Goal: Information Seeking & Learning: Learn about a topic

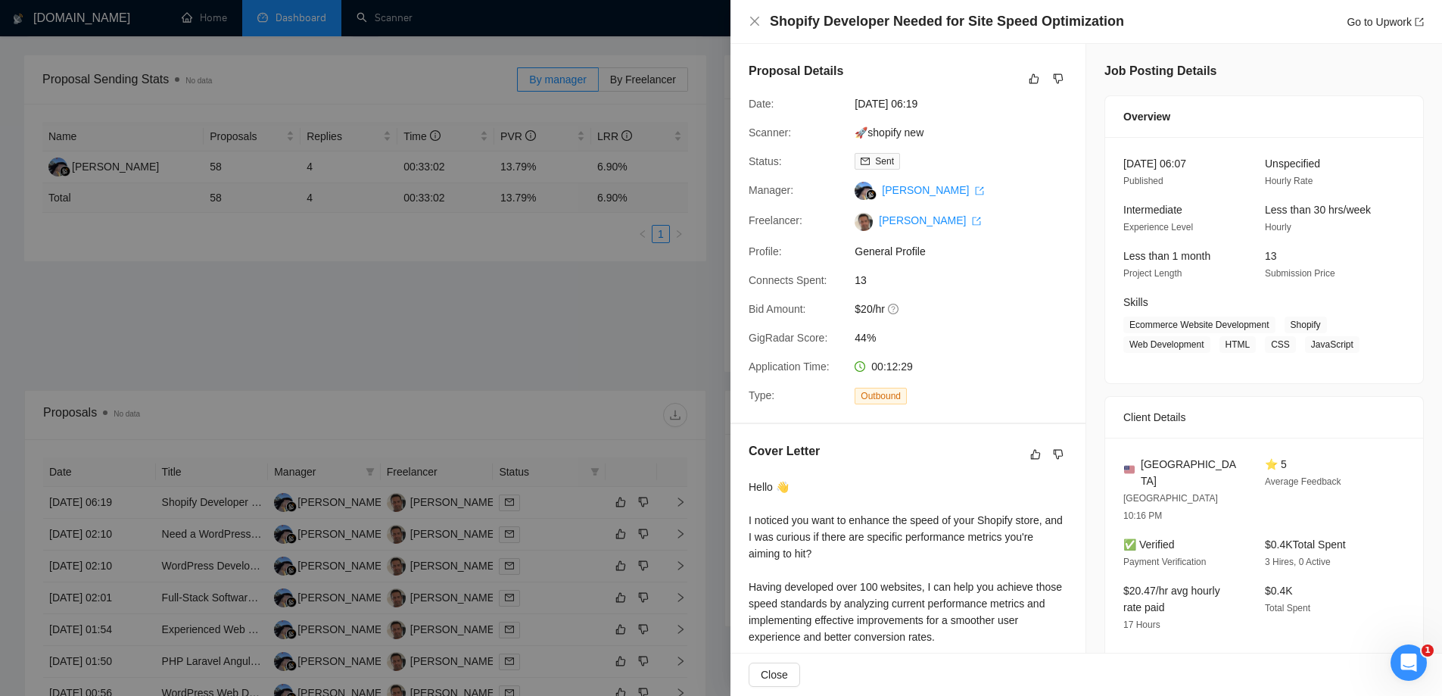
click at [451, 62] on div at bounding box center [721, 348] width 1442 height 696
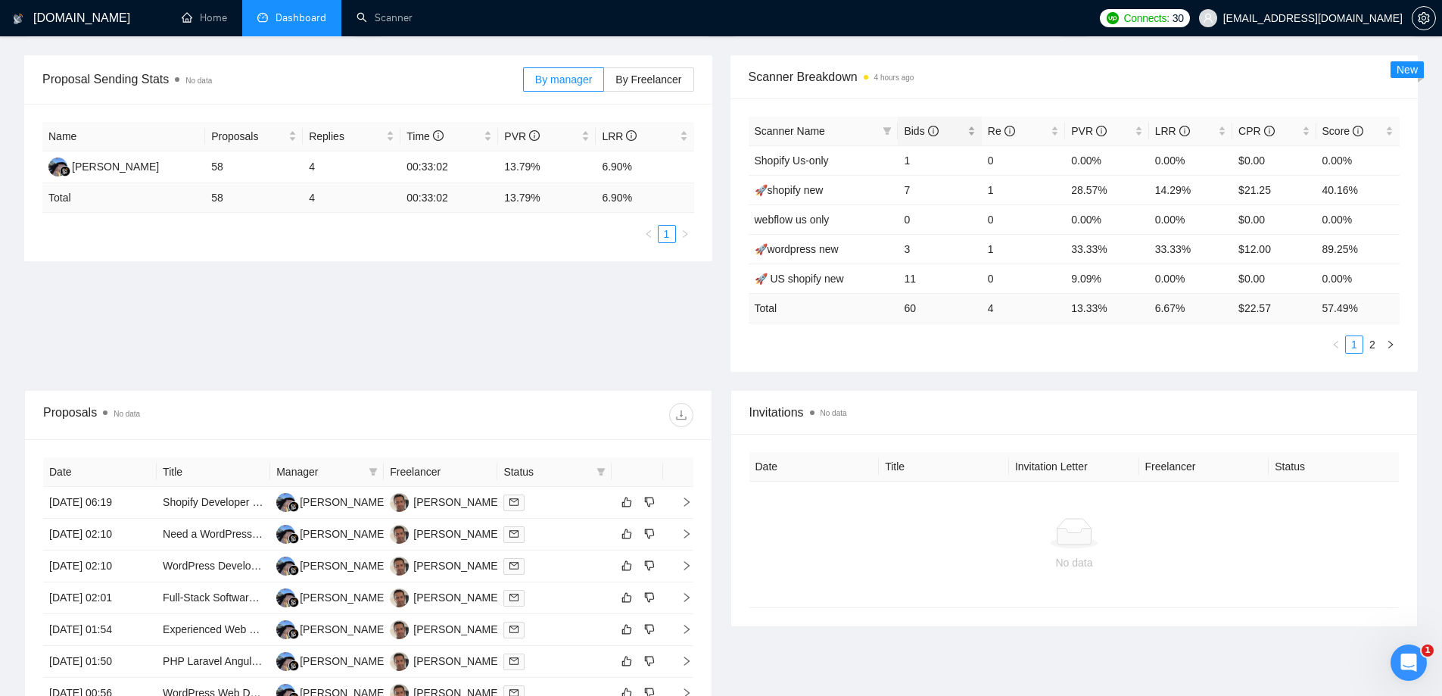
click at [908, 134] on span "Bids" at bounding box center [921, 131] width 34 height 12
click at [909, 134] on span "Bids" at bounding box center [921, 131] width 34 height 12
click at [824, 188] on link "🚀 US wordpress new" at bounding box center [807, 190] width 104 height 12
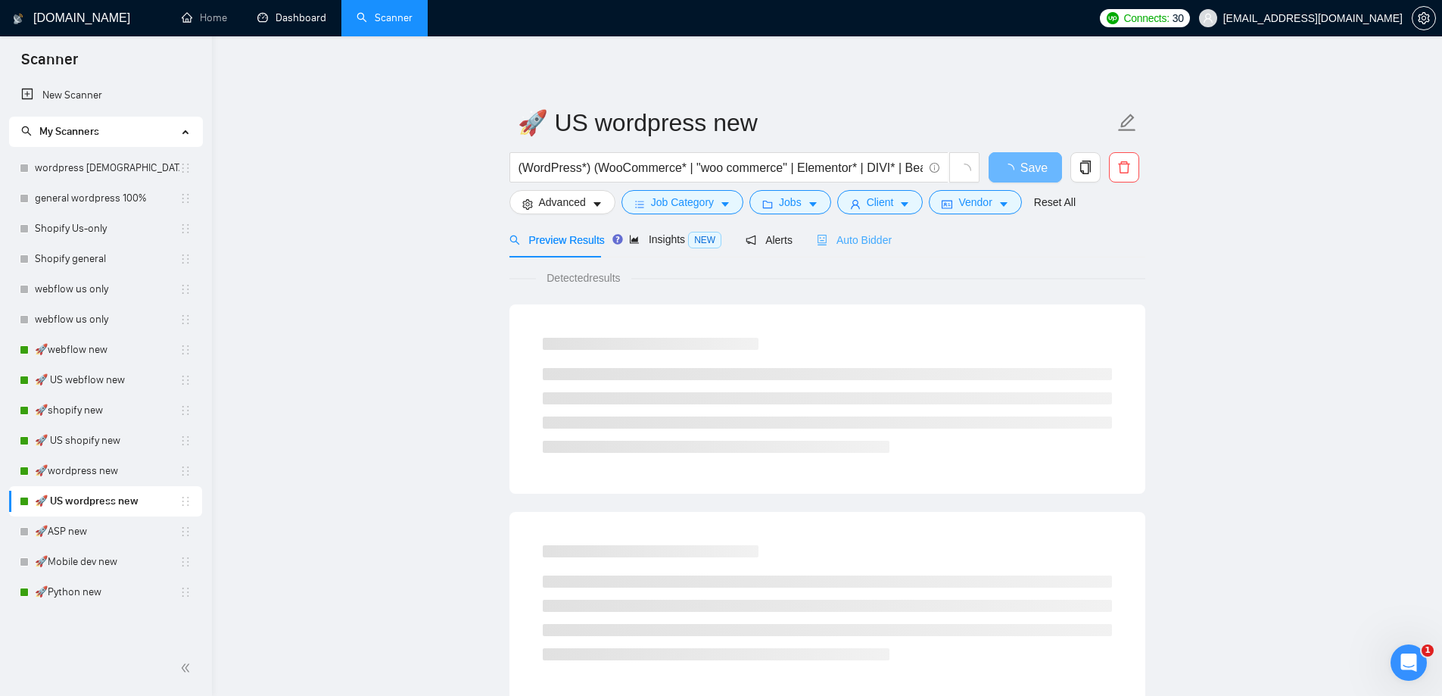
click at [861, 248] on div "Auto Bidder" at bounding box center [854, 240] width 75 height 36
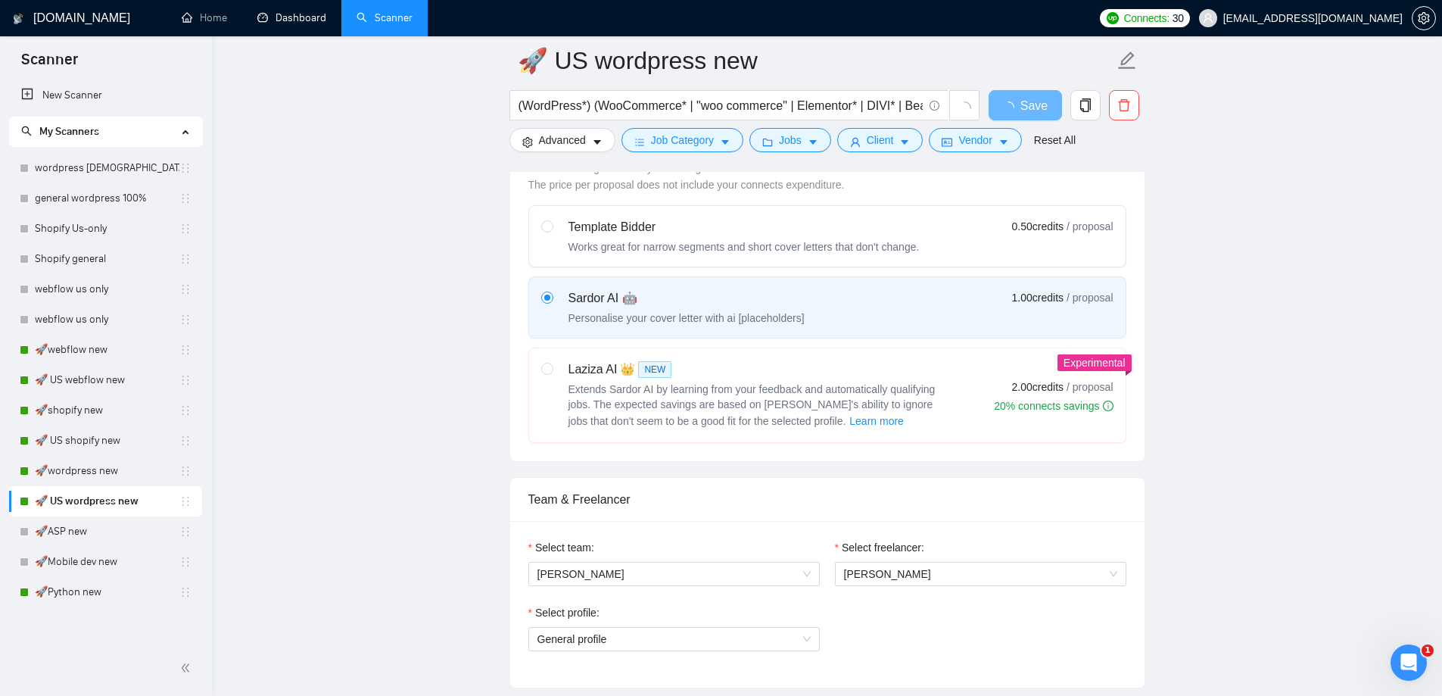
scroll to position [833, 0]
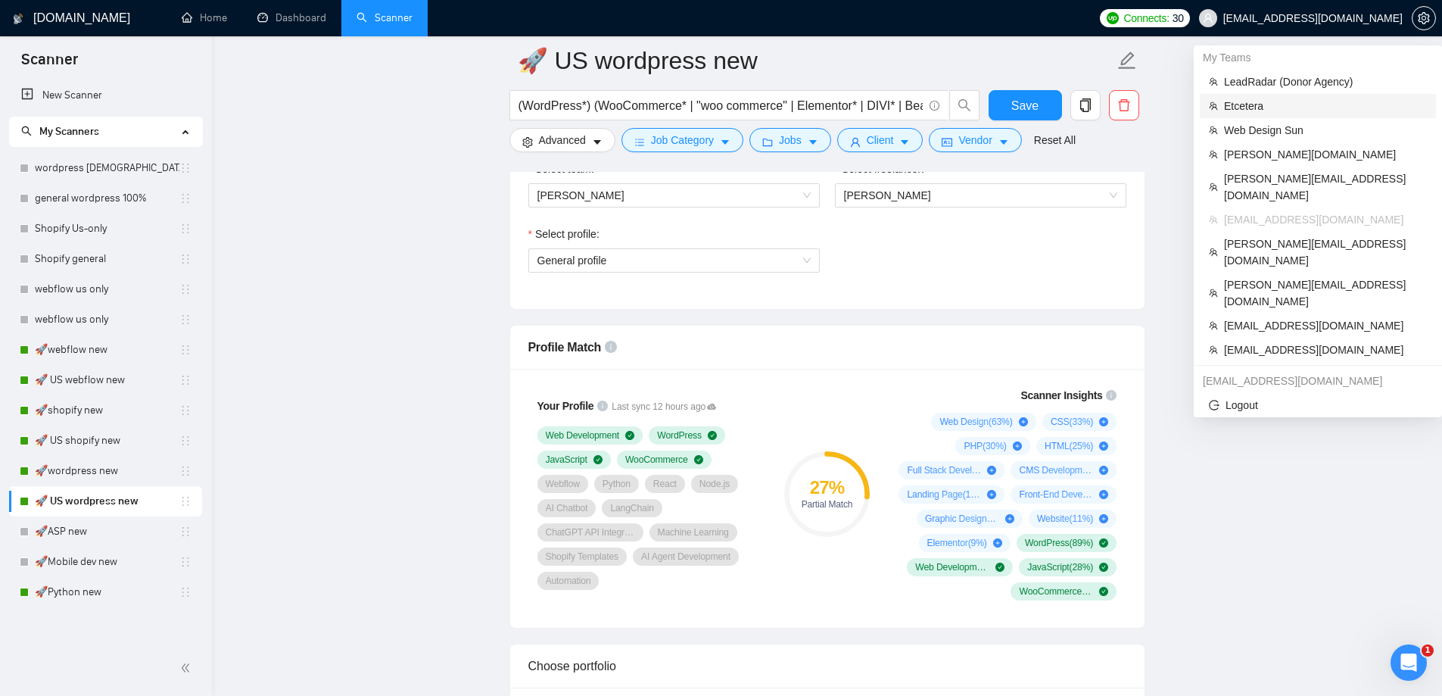
click at [1257, 107] on span "Etcetera" at bounding box center [1325, 106] width 203 height 17
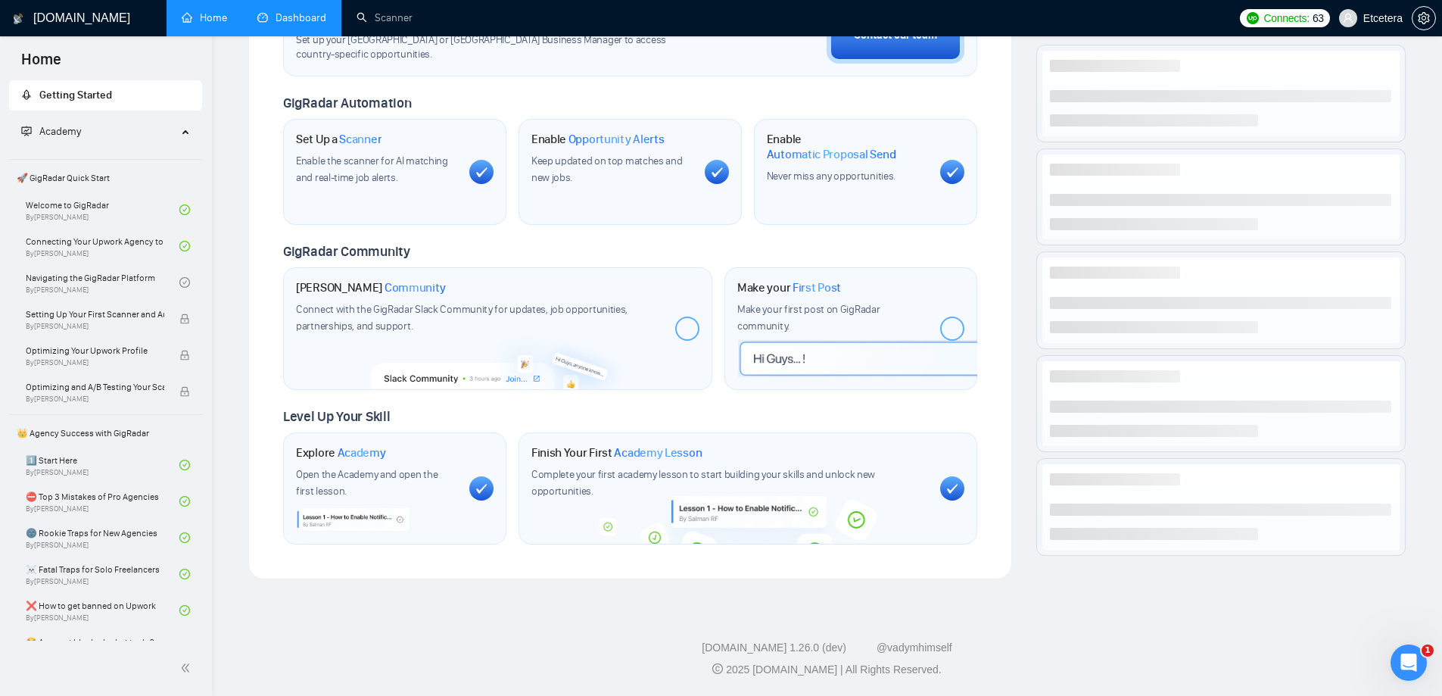
click at [301, 24] on link "Dashboard" at bounding box center [291, 17] width 69 height 13
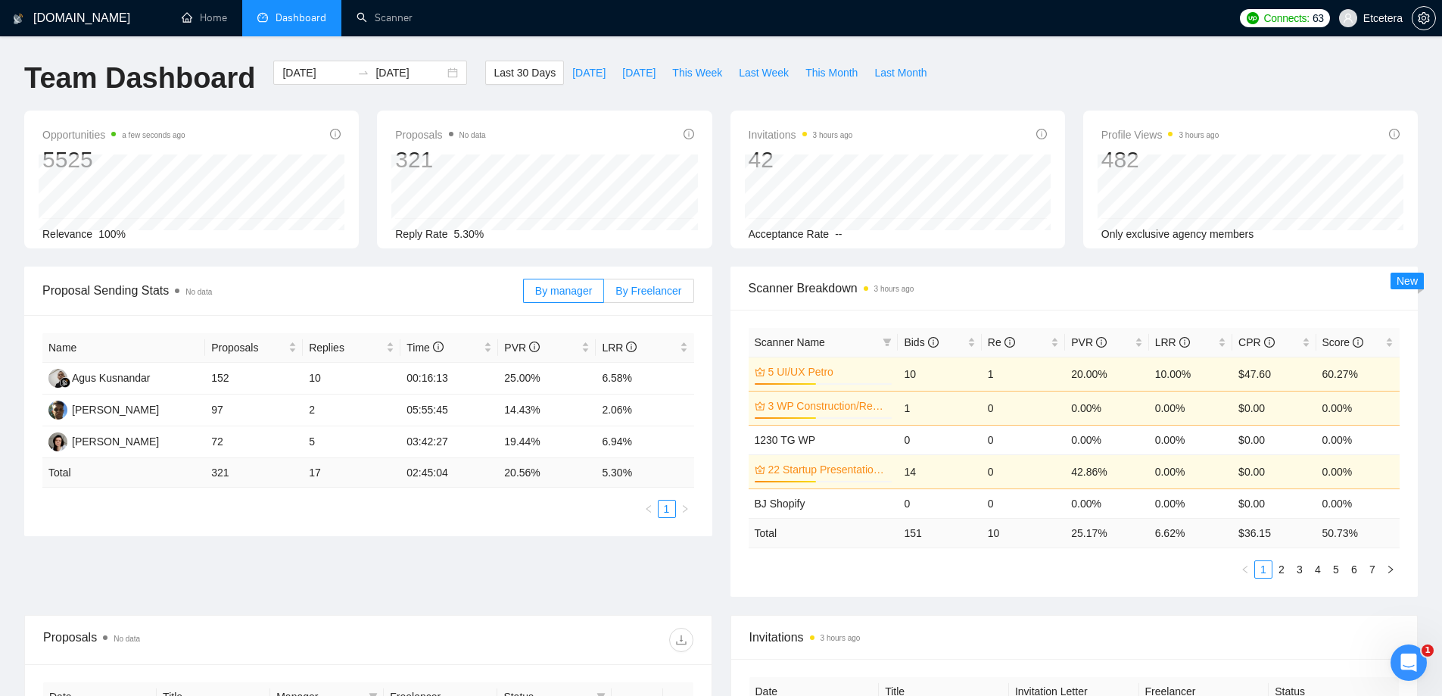
click at [655, 291] on span "By Freelancer" at bounding box center [648, 291] width 66 height 12
click at [604, 294] on input "By Freelancer" at bounding box center [604, 294] width 0 height 0
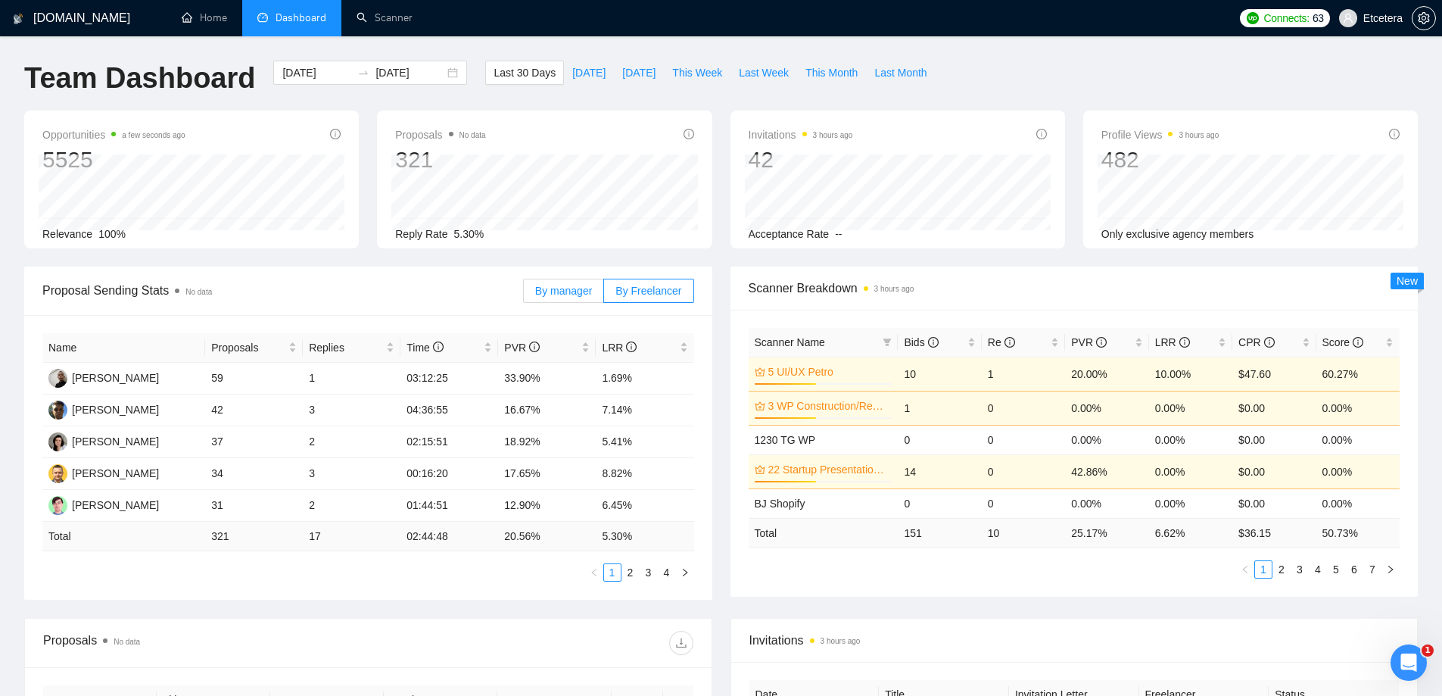
click at [559, 285] on span "By manager" at bounding box center [563, 291] width 57 height 12
click at [524, 294] on input "By manager" at bounding box center [524, 294] width 0 height 0
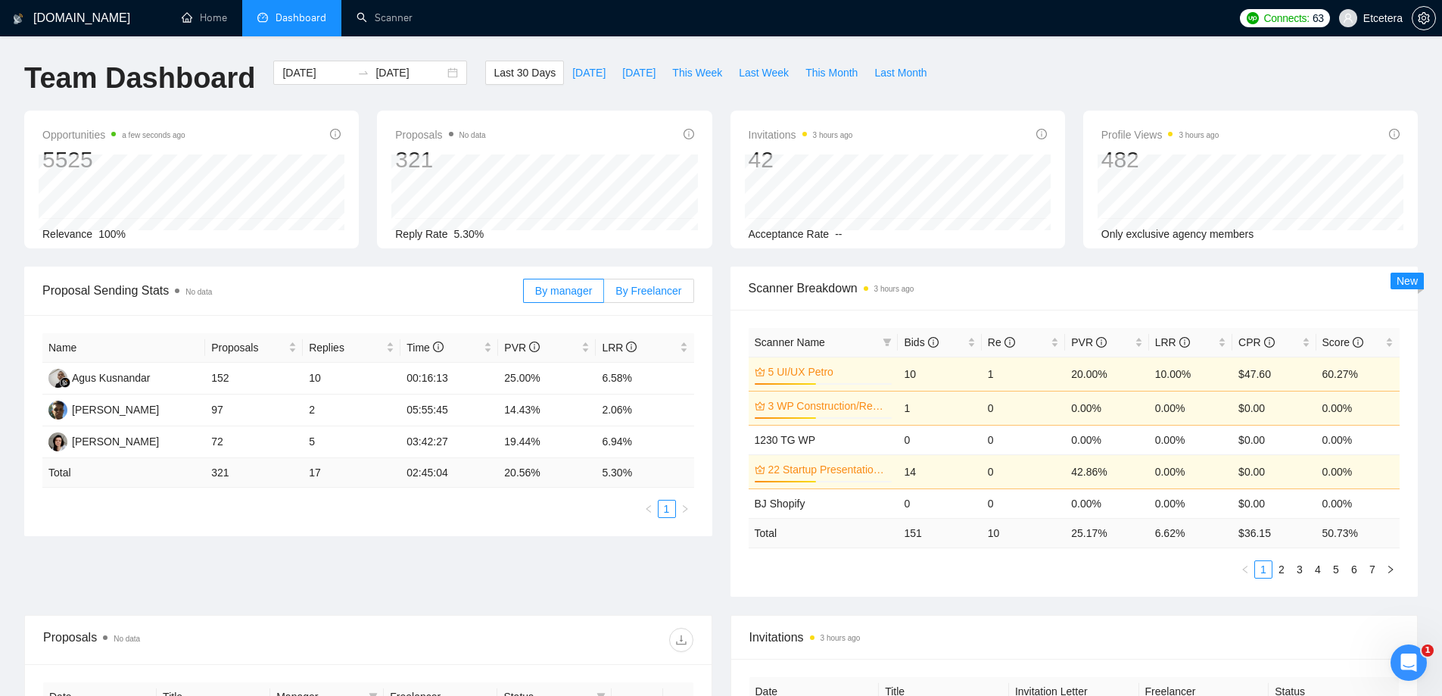
click at [661, 288] on span "By Freelancer" at bounding box center [648, 291] width 66 height 12
click at [604, 294] on input "By Freelancer" at bounding box center [604, 294] width 0 height 0
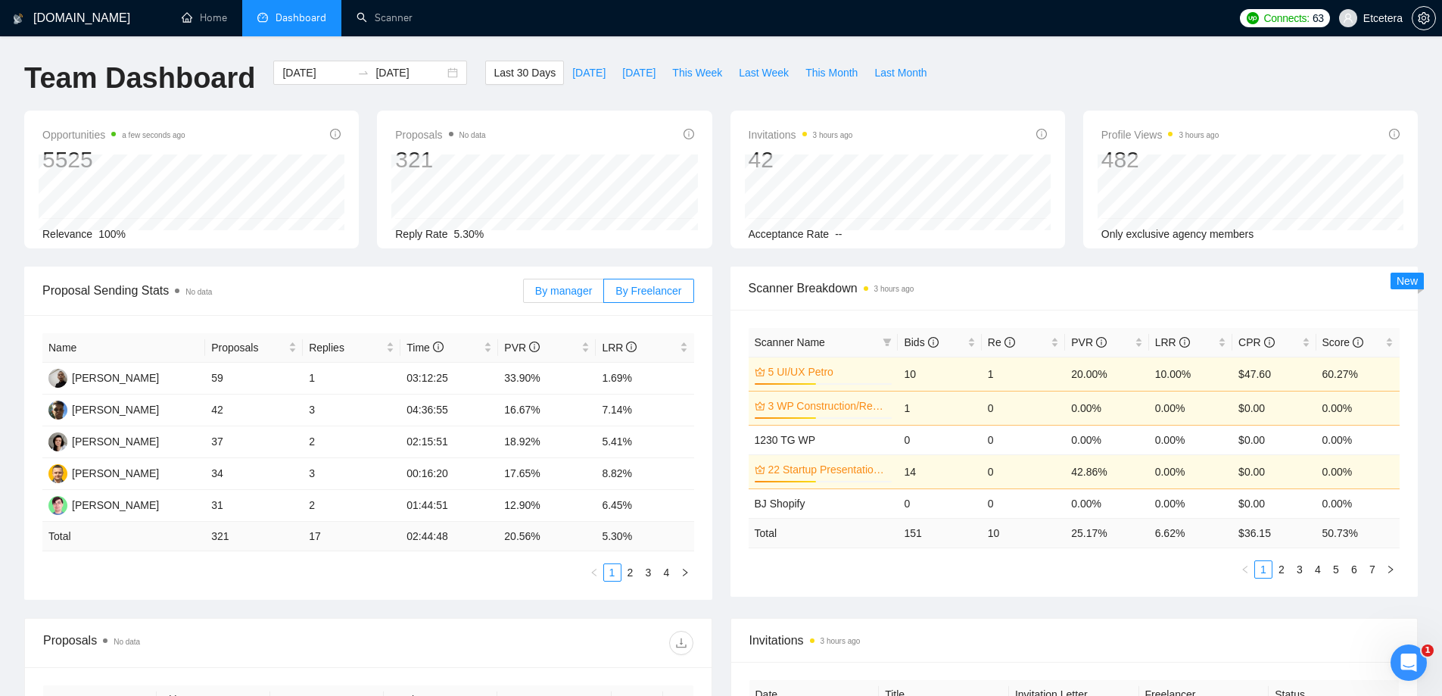
click at [582, 285] on span "By manager" at bounding box center [563, 291] width 57 height 12
click at [524, 294] on input "By manager" at bounding box center [524, 294] width 0 height 0
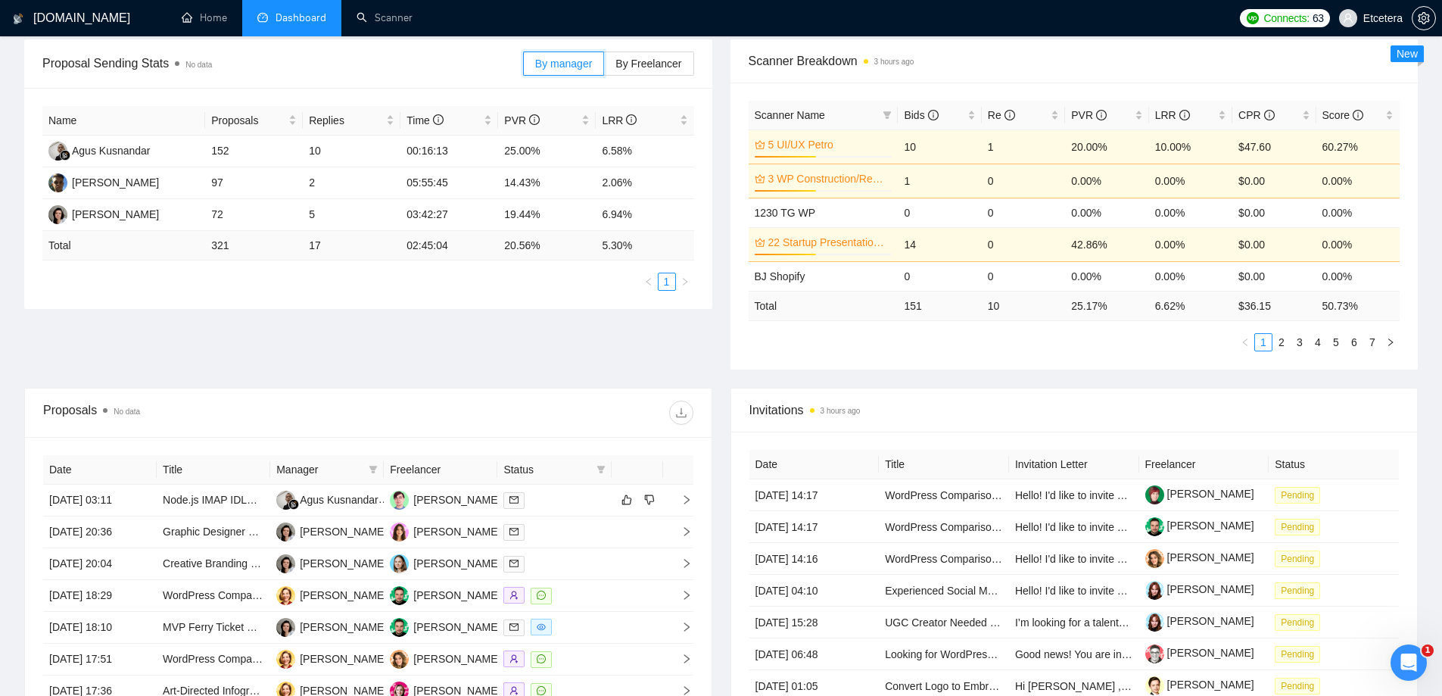
scroll to position [378, 0]
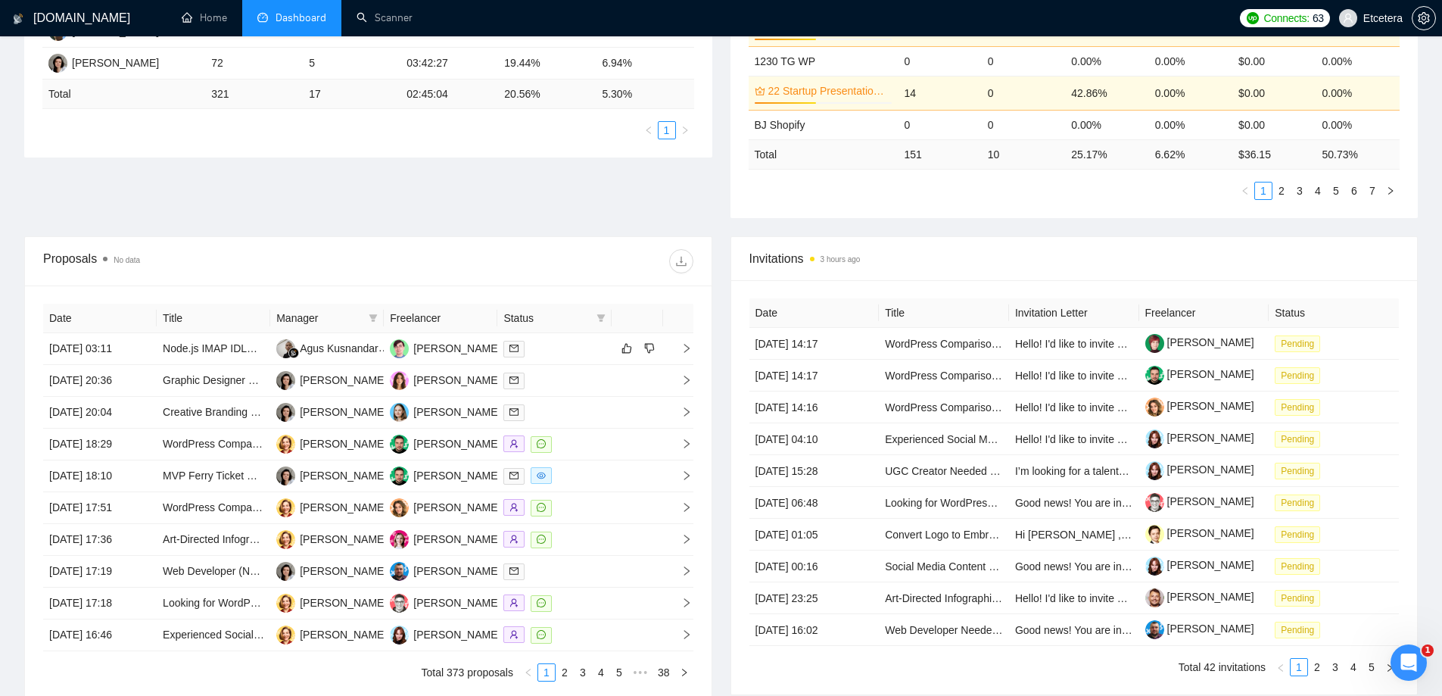
drag, startPoint x: 472, startPoint y: 318, endPoint x: 479, endPoint y: 319, distance: 7.6
click at [473, 318] on th "Freelancer" at bounding box center [441, 319] width 114 height 30
click at [483, 320] on th "Freelancer" at bounding box center [441, 319] width 114 height 30
click at [374, 316] on icon "filter" at bounding box center [373, 318] width 8 height 8
click at [266, 347] on input "checkbox" at bounding box center [266, 347] width 12 height 12
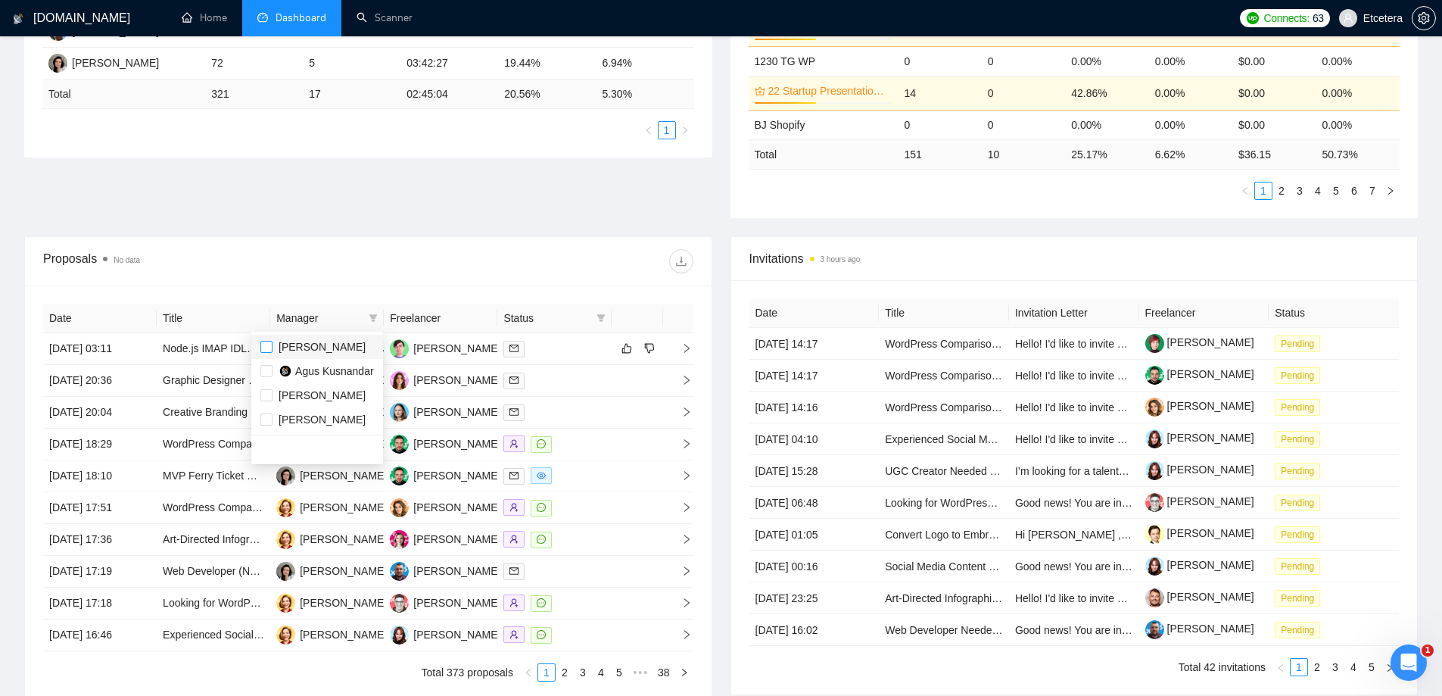
checkbox input "true"
click at [445, 273] on div at bounding box center [530, 261] width 325 height 24
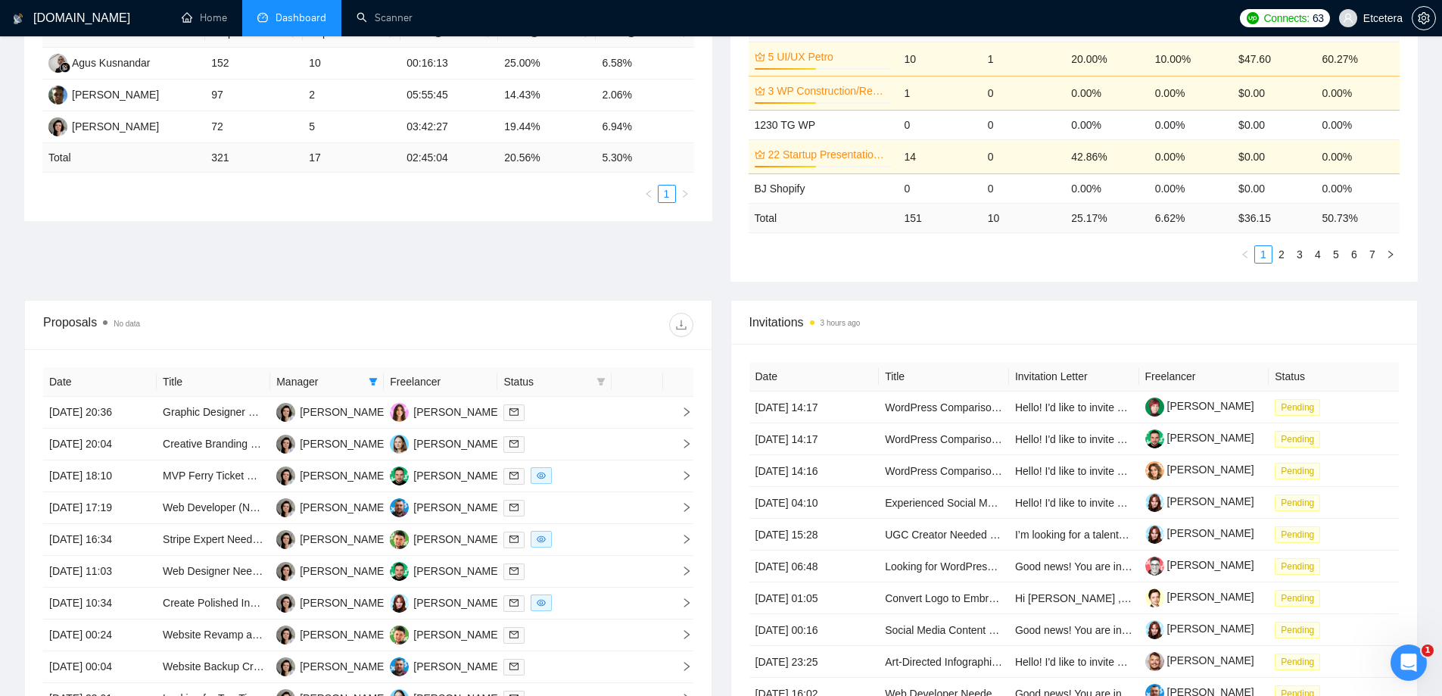
scroll to position [227, 0]
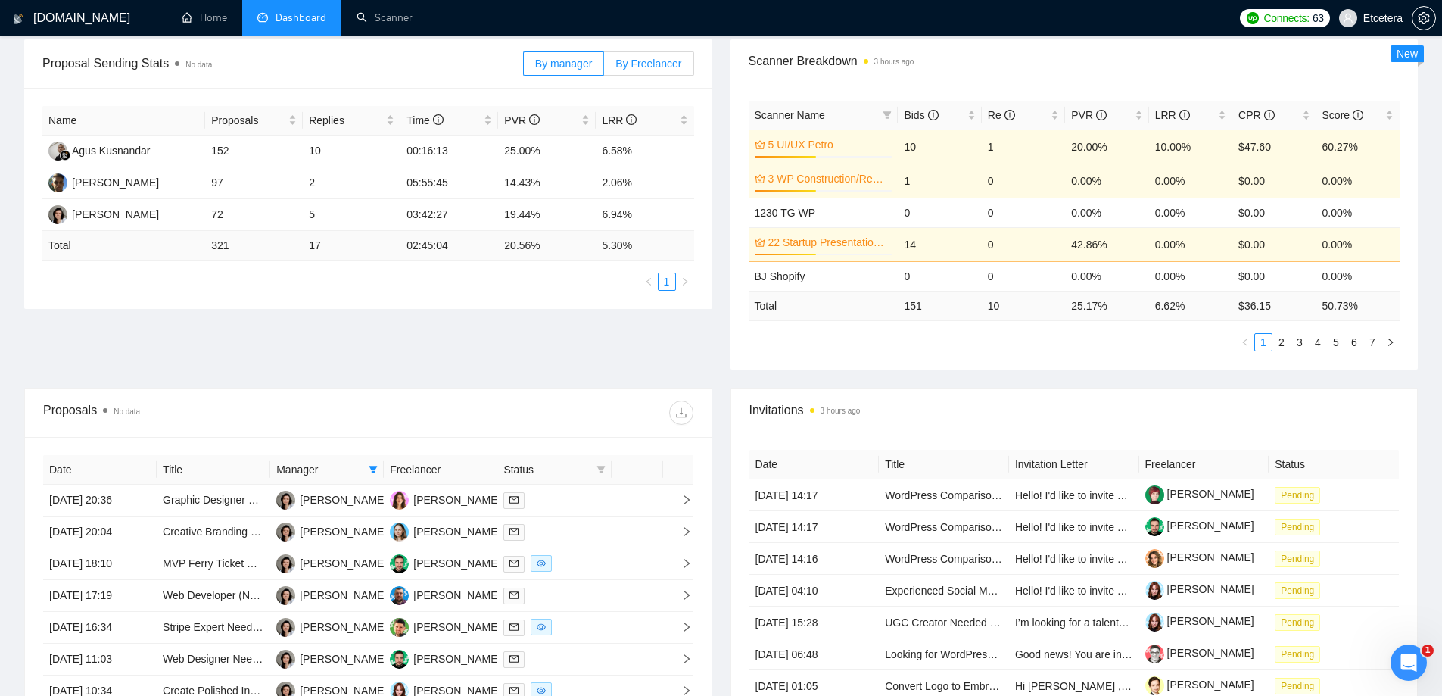
click at [649, 72] on label "By Freelancer" at bounding box center [648, 63] width 89 height 24
click at [604, 67] on input "By Freelancer" at bounding box center [604, 67] width 0 height 0
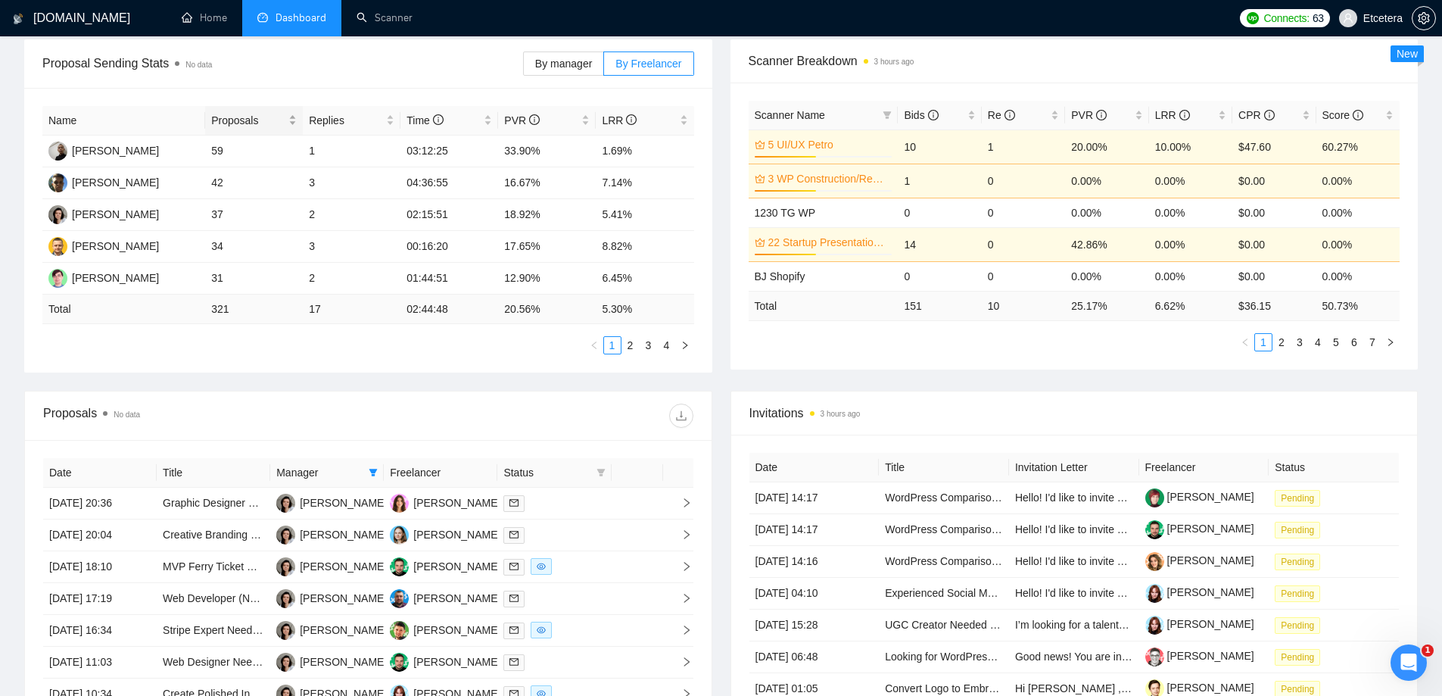
click at [241, 117] on span "Proposals" at bounding box center [248, 120] width 74 height 17
click at [245, 121] on span "Proposals" at bounding box center [248, 120] width 74 height 17
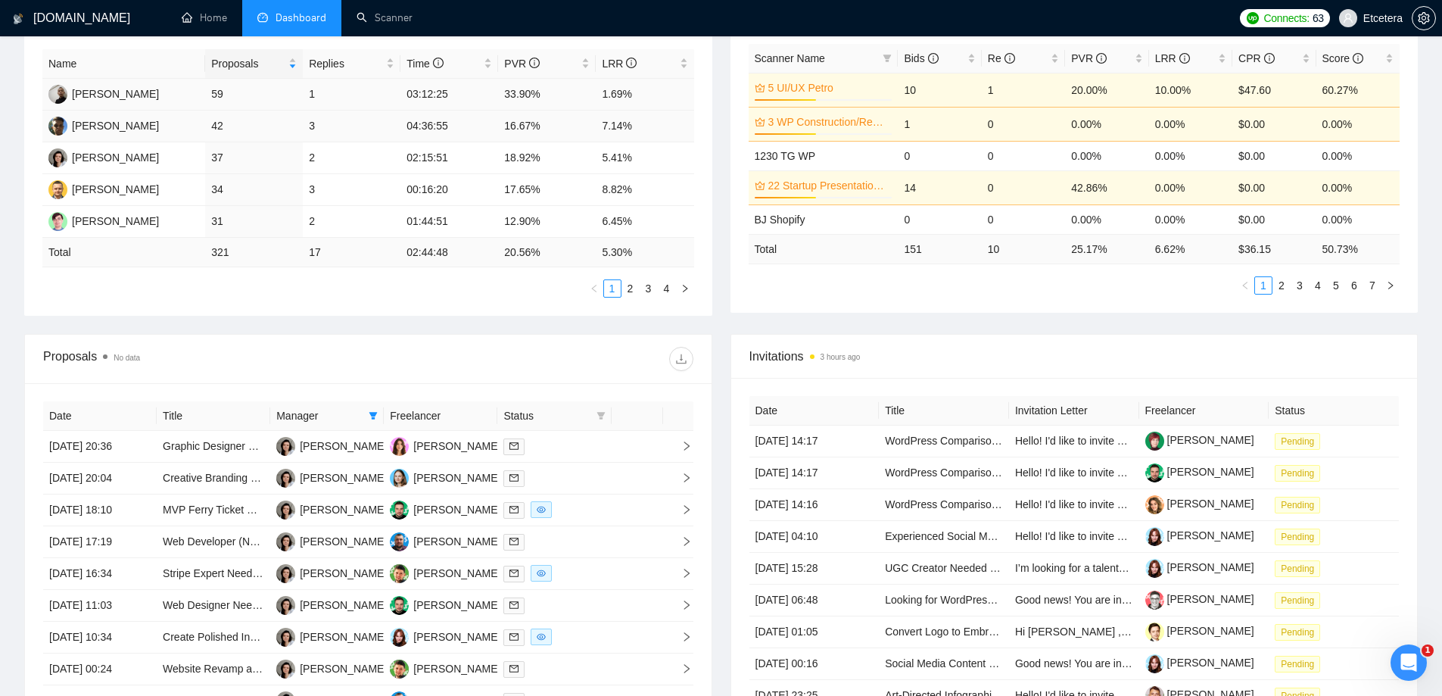
scroll to position [151, 0]
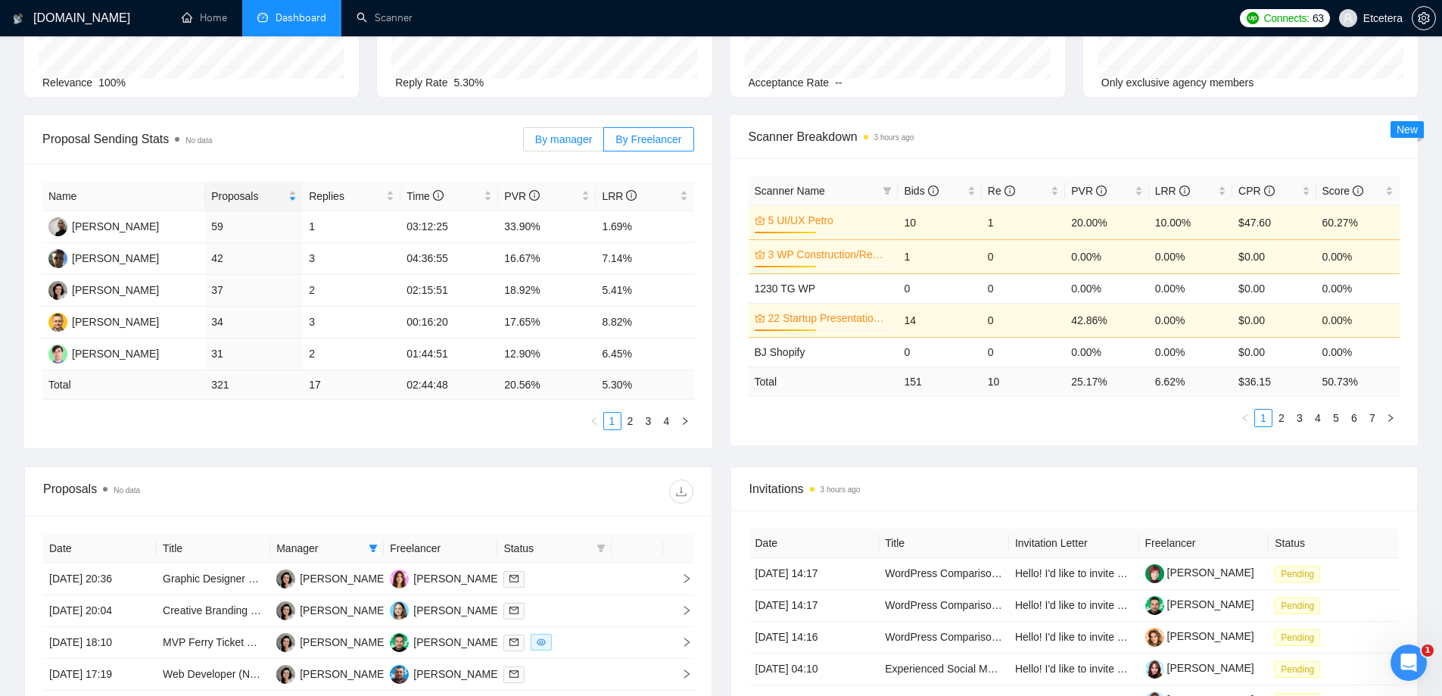
click at [560, 145] on span "By manager" at bounding box center [563, 139] width 57 height 12
click at [524, 143] on input "By manager" at bounding box center [524, 143] width 0 height 0
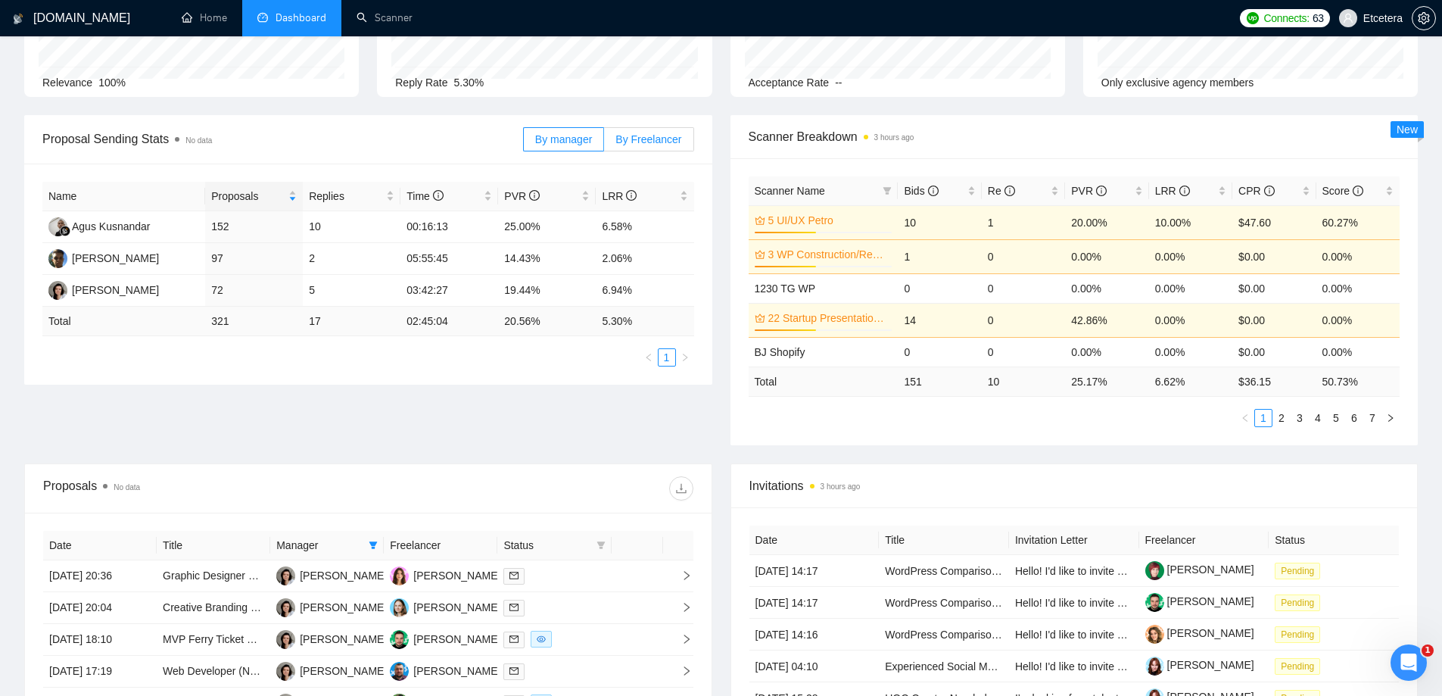
click at [645, 133] on span "By Freelancer" at bounding box center [648, 139] width 66 height 12
click at [604, 143] on input "By Freelancer" at bounding box center [604, 143] width 0 height 0
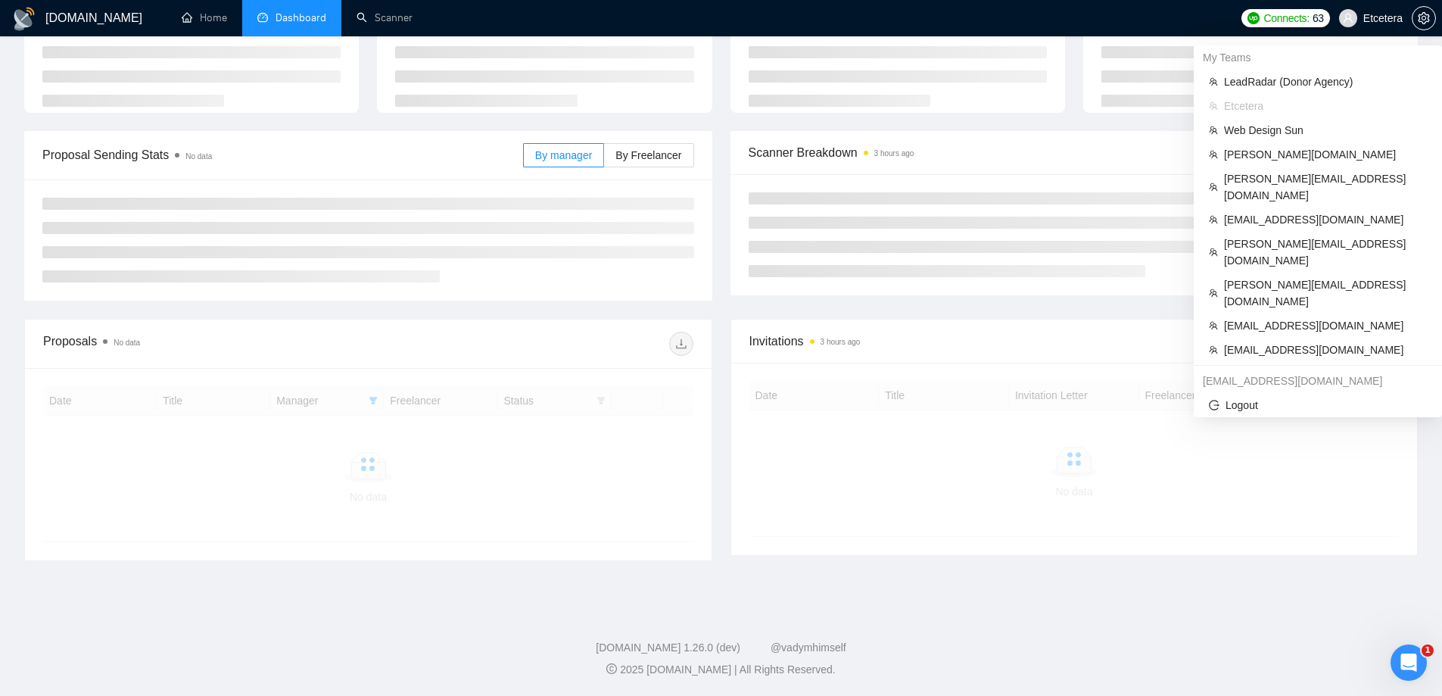
scroll to position [151, 0]
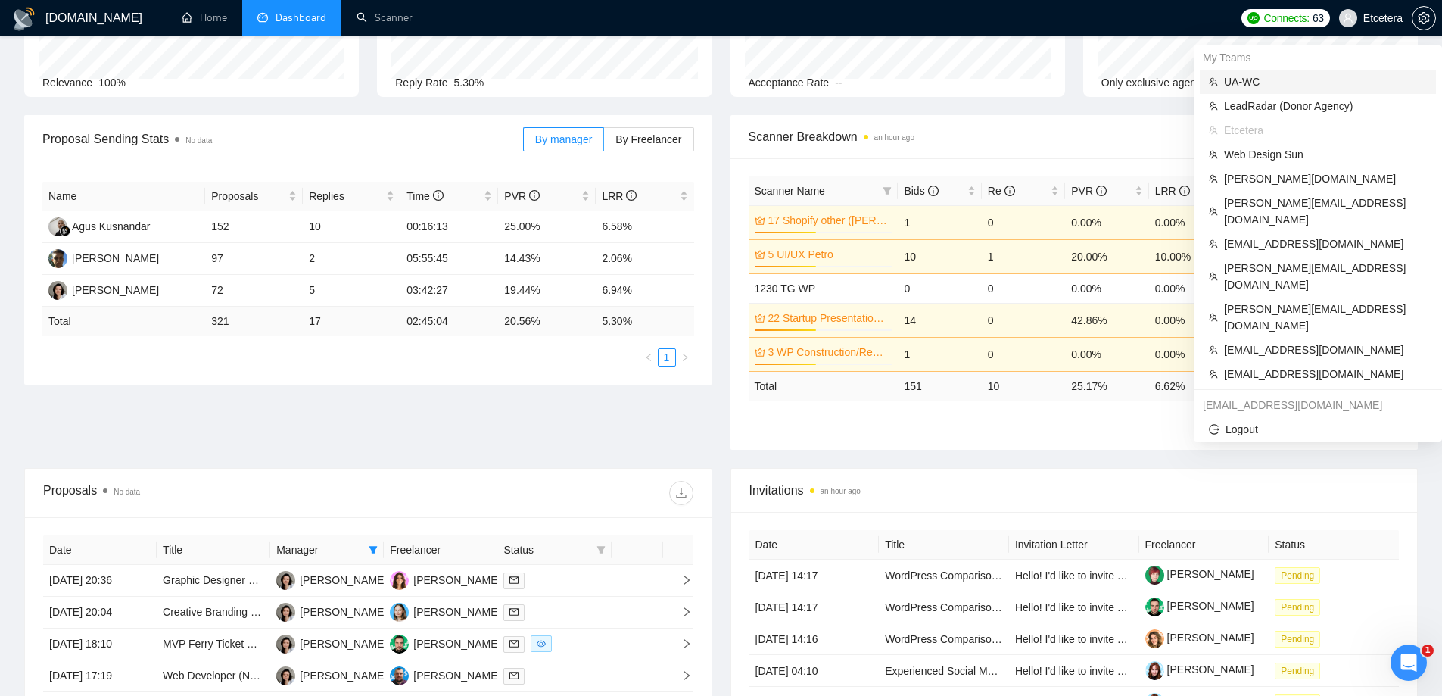
click at [1253, 89] on span "UA-WC" at bounding box center [1325, 81] width 203 height 17
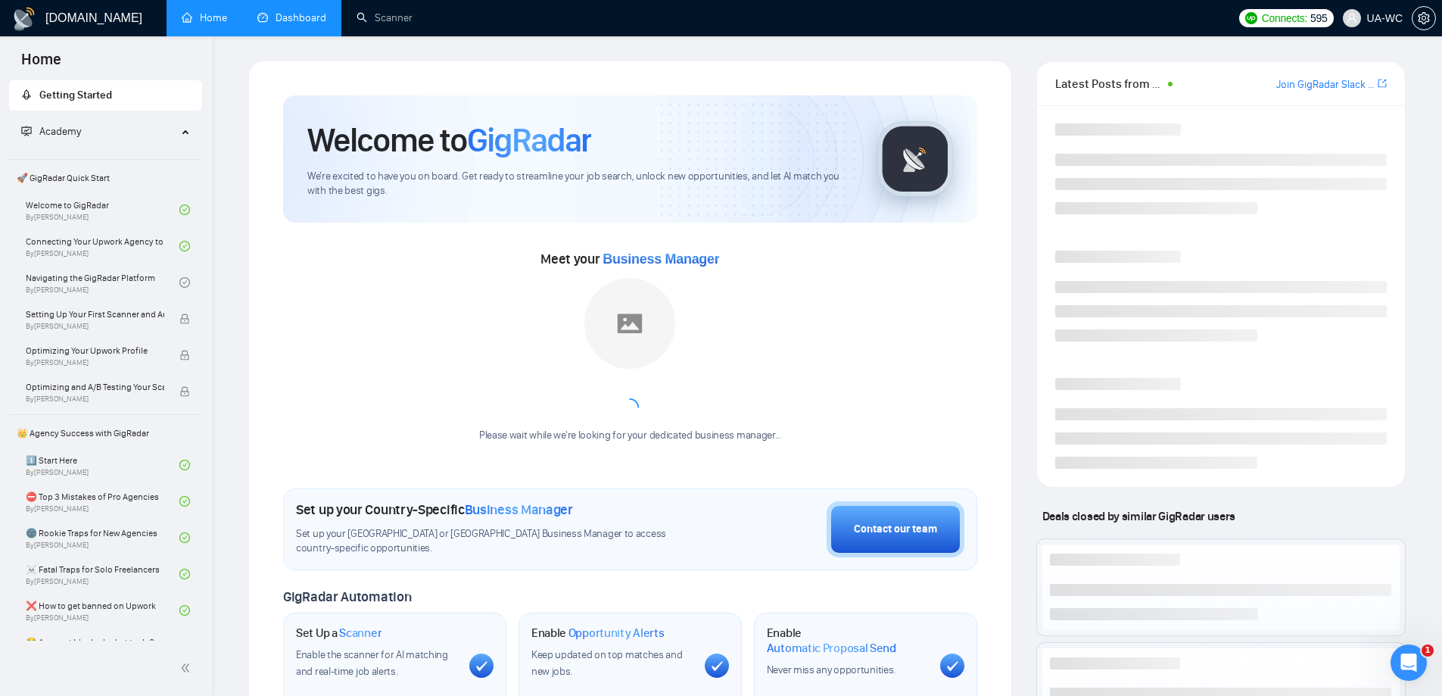
click at [310, 17] on link "Dashboard" at bounding box center [291, 17] width 69 height 13
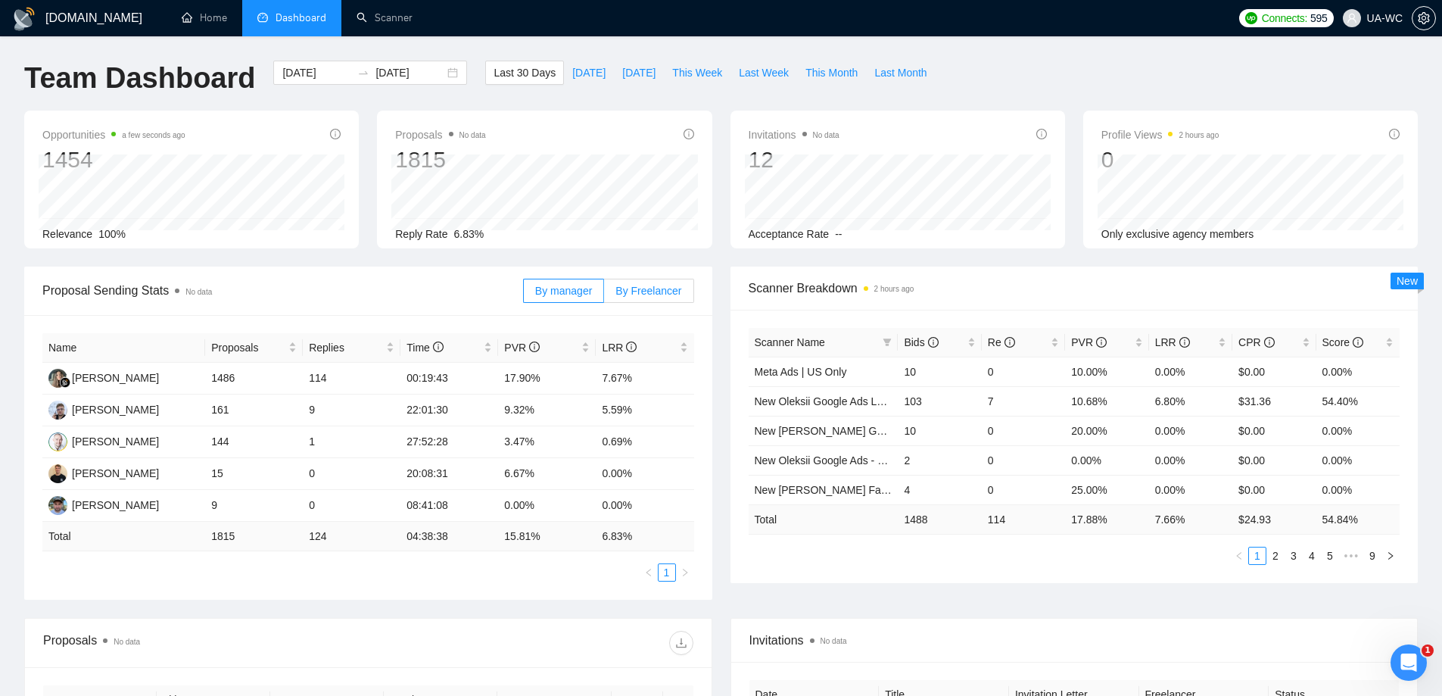
click at [655, 285] on span "By Freelancer" at bounding box center [648, 291] width 66 height 12
click at [604, 294] on input "By Freelancer" at bounding box center [604, 294] width 0 height 0
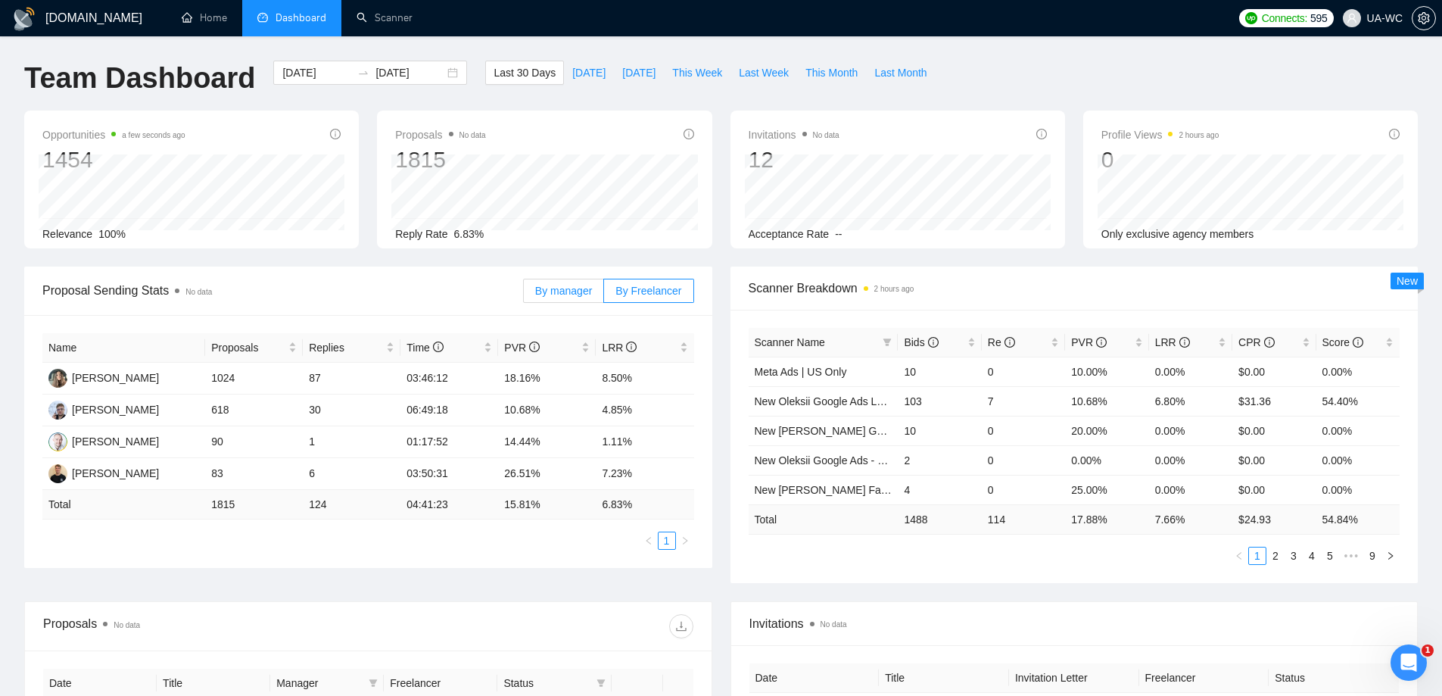
click at [569, 290] on span "By manager" at bounding box center [563, 291] width 57 height 12
click at [524, 294] on input "By manager" at bounding box center [524, 294] width 0 height 0
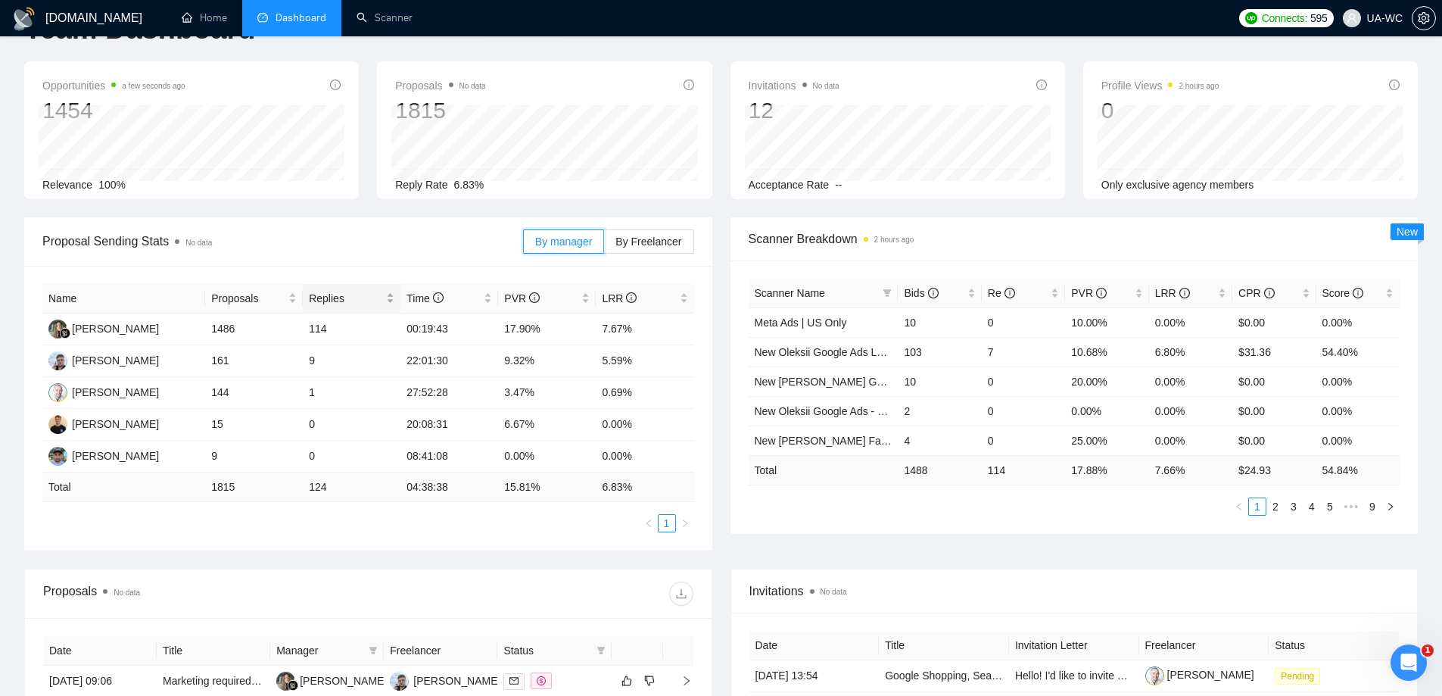
scroll to position [76, 0]
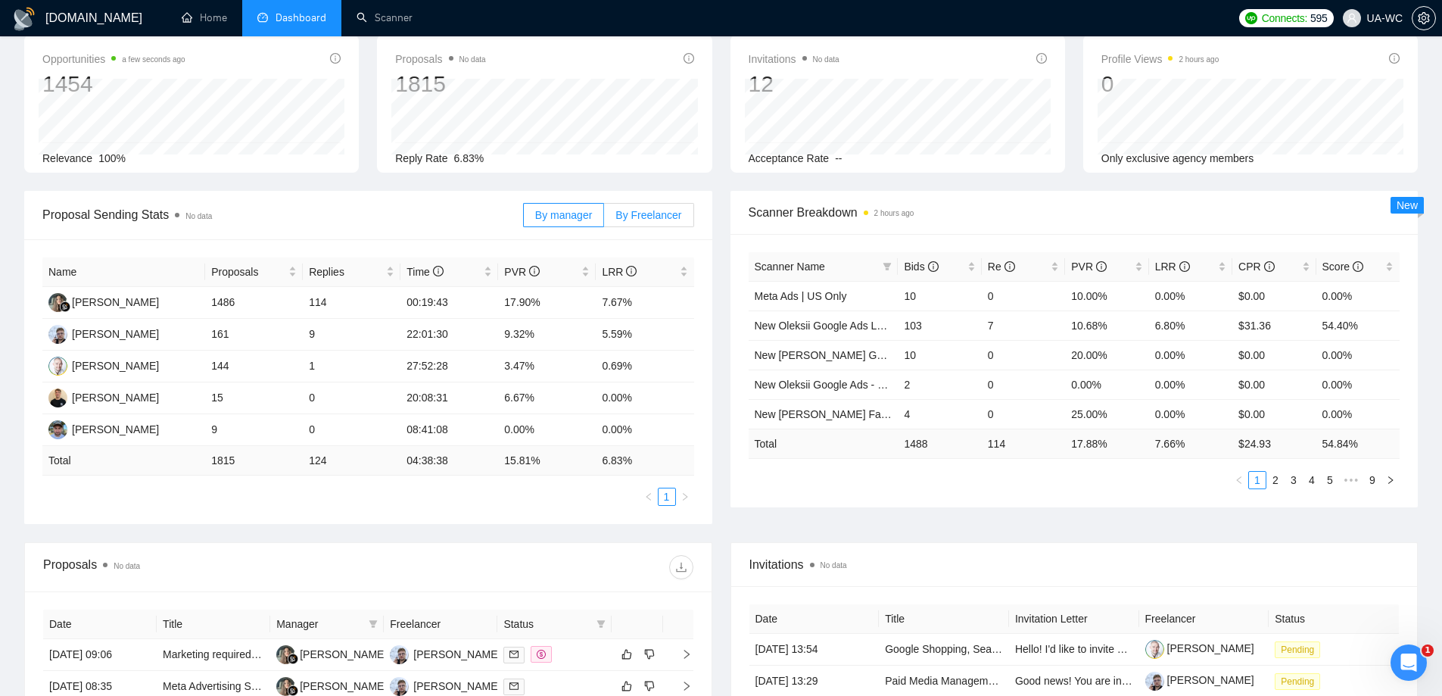
click at [635, 209] on span "By Freelancer" at bounding box center [648, 215] width 66 height 12
click at [604, 219] on input "By Freelancer" at bounding box center [604, 219] width 0 height 0
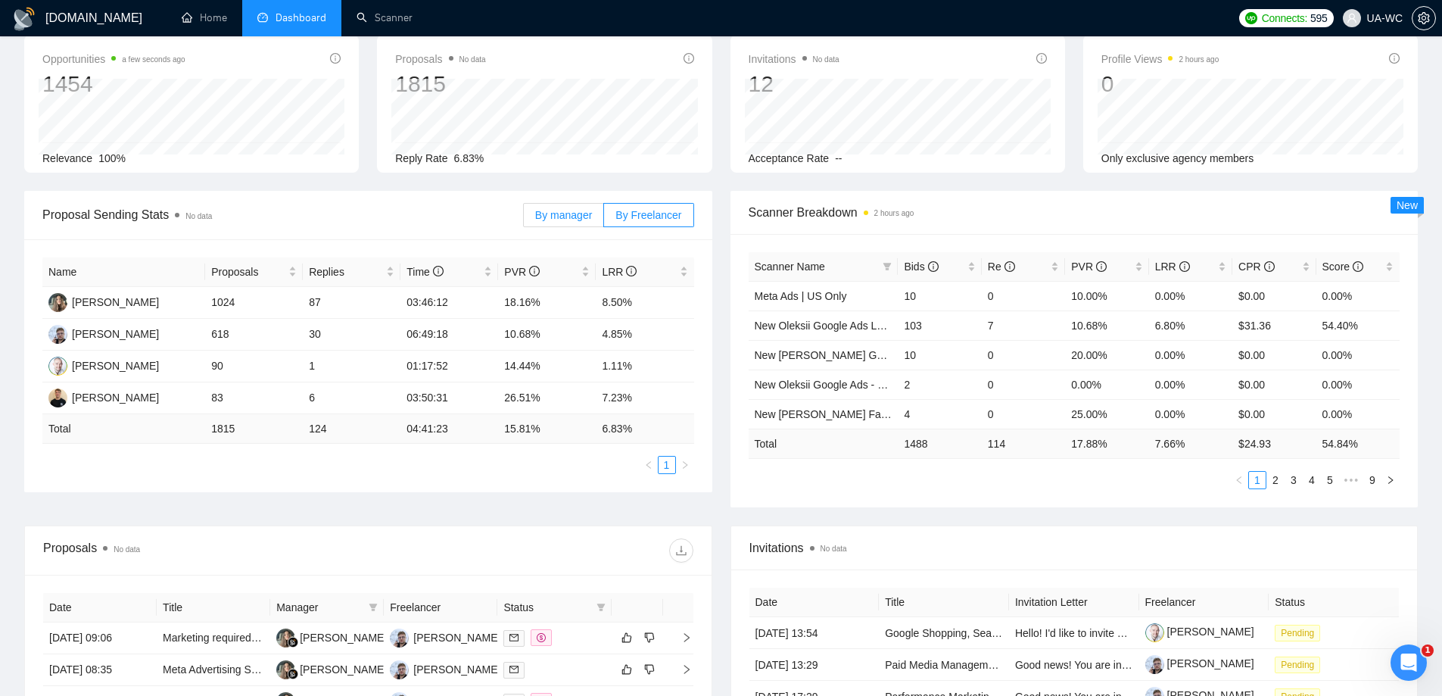
click at [575, 209] on span "By manager" at bounding box center [563, 215] width 57 height 12
click at [524, 219] on input "By manager" at bounding box center [524, 219] width 0 height 0
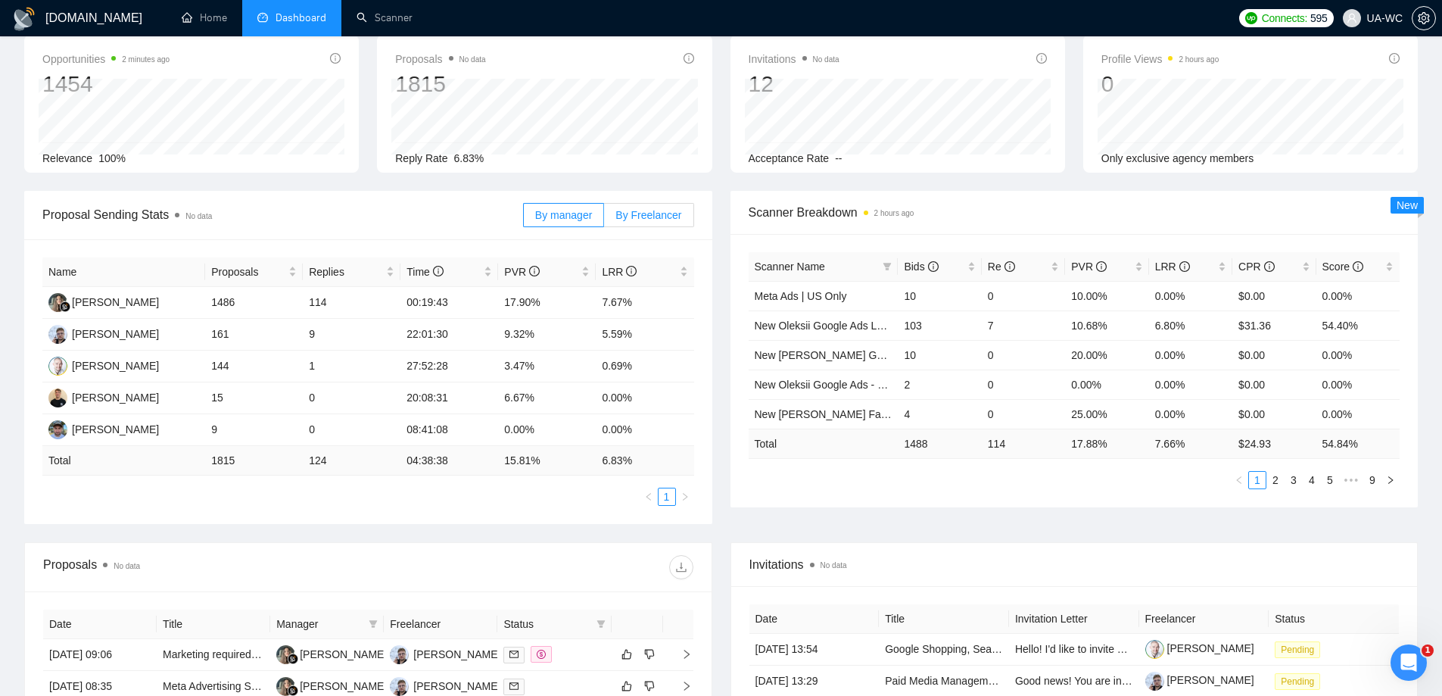
click at [662, 210] on span "By Freelancer" at bounding box center [648, 215] width 66 height 12
click at [604, 219] on input "By Freelancer" at bounding box center [604, 219] width 0 height 0
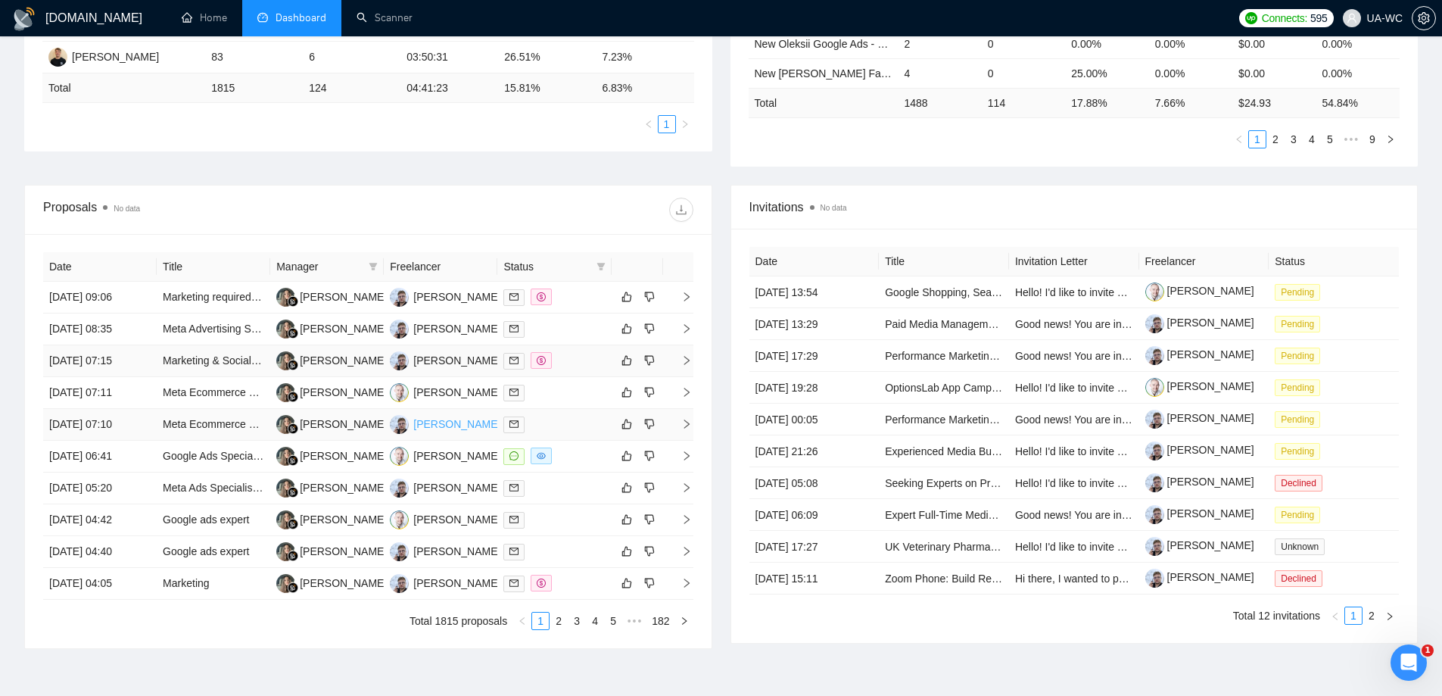
scroll to position [454, 0]
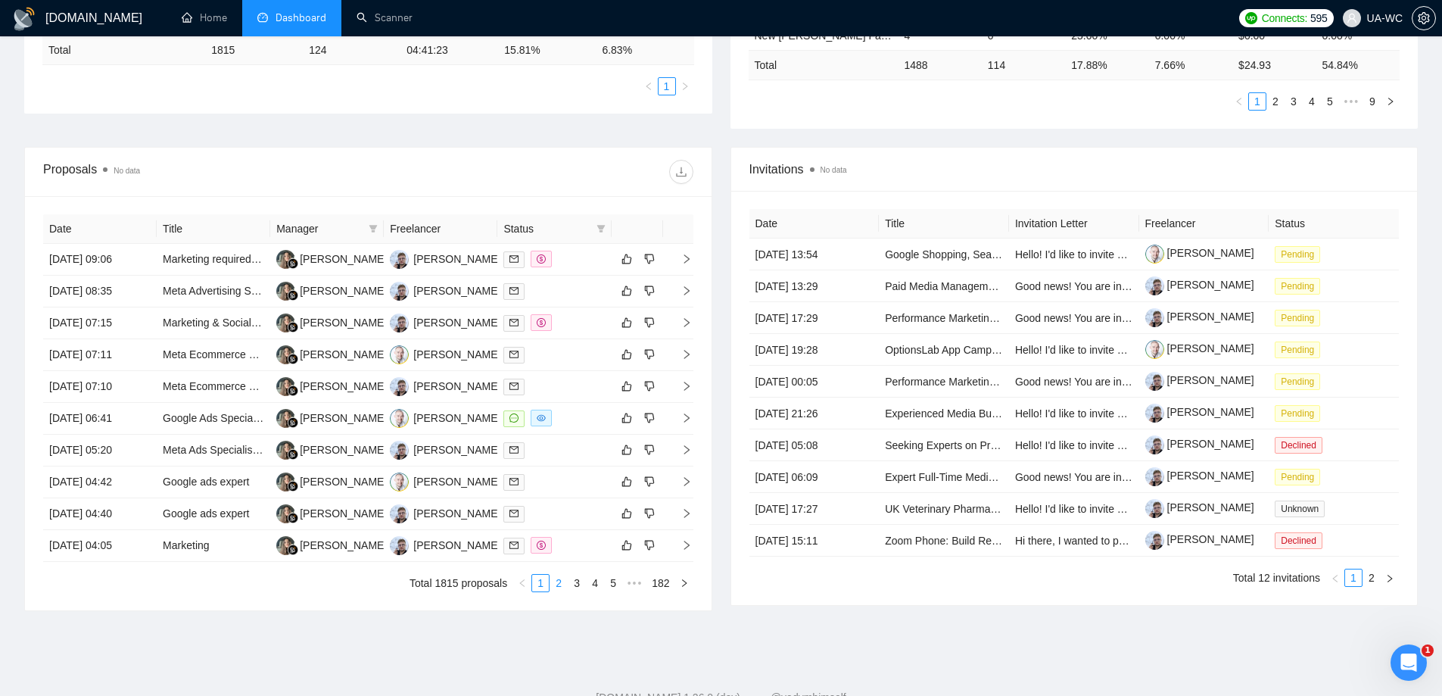
click at [561, 582] on link "2" at bounding box center [558, 583] width 17 height 17
click at [543, 584] on link "1" at bounding box center [540, 583] width 17 height 17
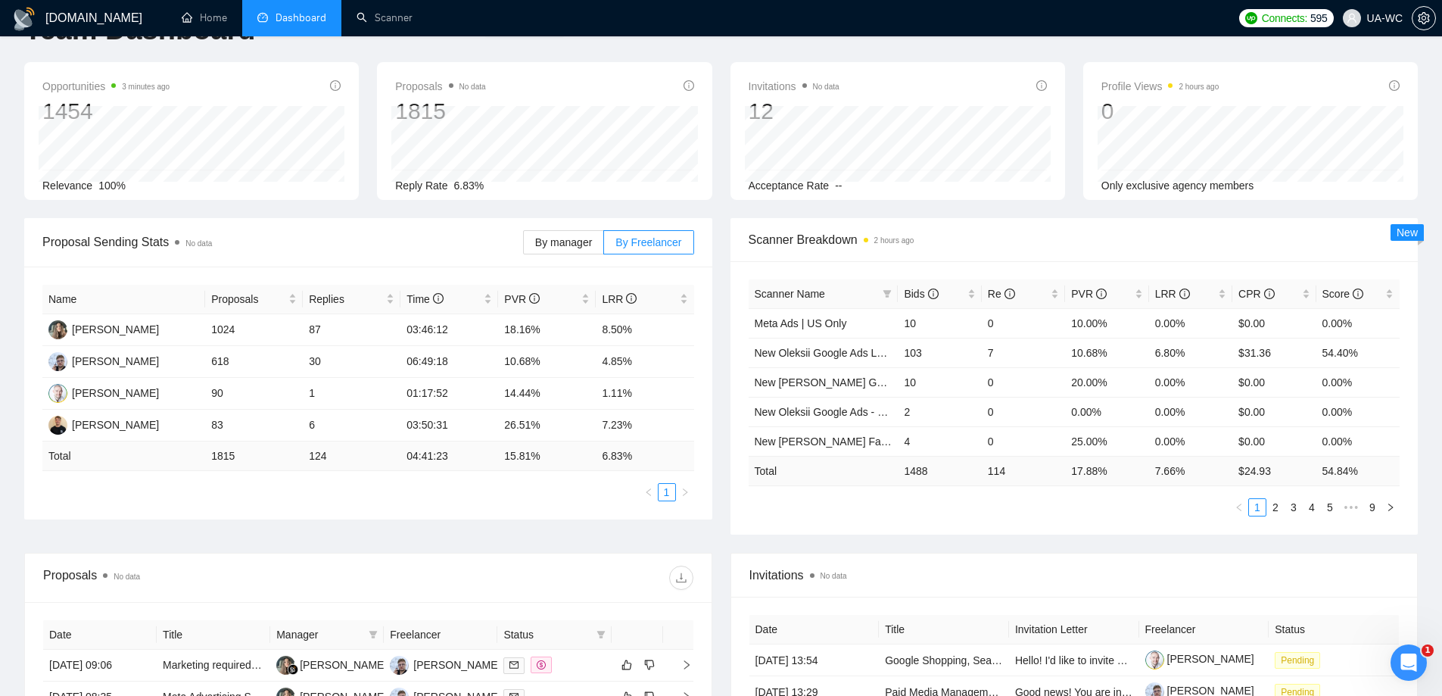
scroll to position [76, 0]
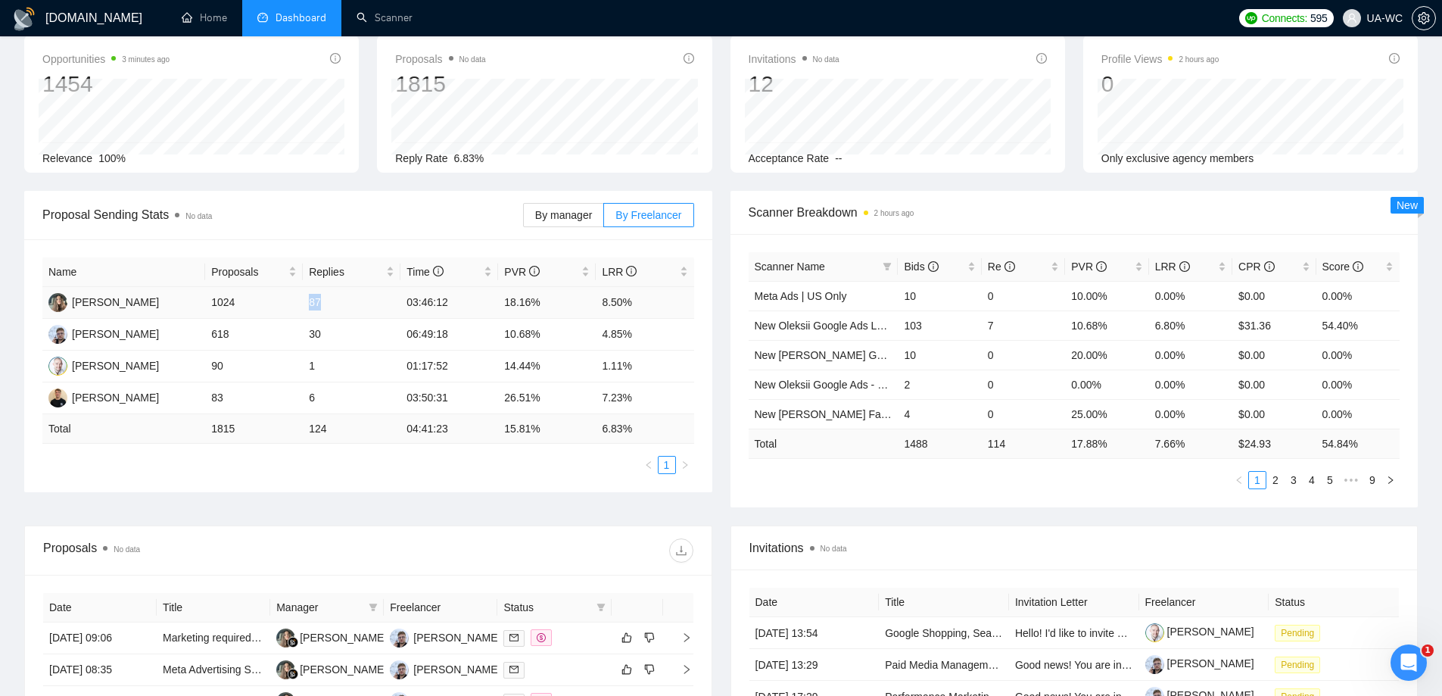
drag, startPoint x: 329, startPoint y: 299, endPoint x: 307, endPoint y: 300, distance: 22.0
click at [307, 300] on td "87" at bounding box center [352, 303] width 98 height 32
copy td "87"
click at [553, 216] on span "By manager" at bounding box center [563, 215] width 57 height 12
click at [524, 219] on input "By manager" at bounding box center [524, 219] width 0 height 0
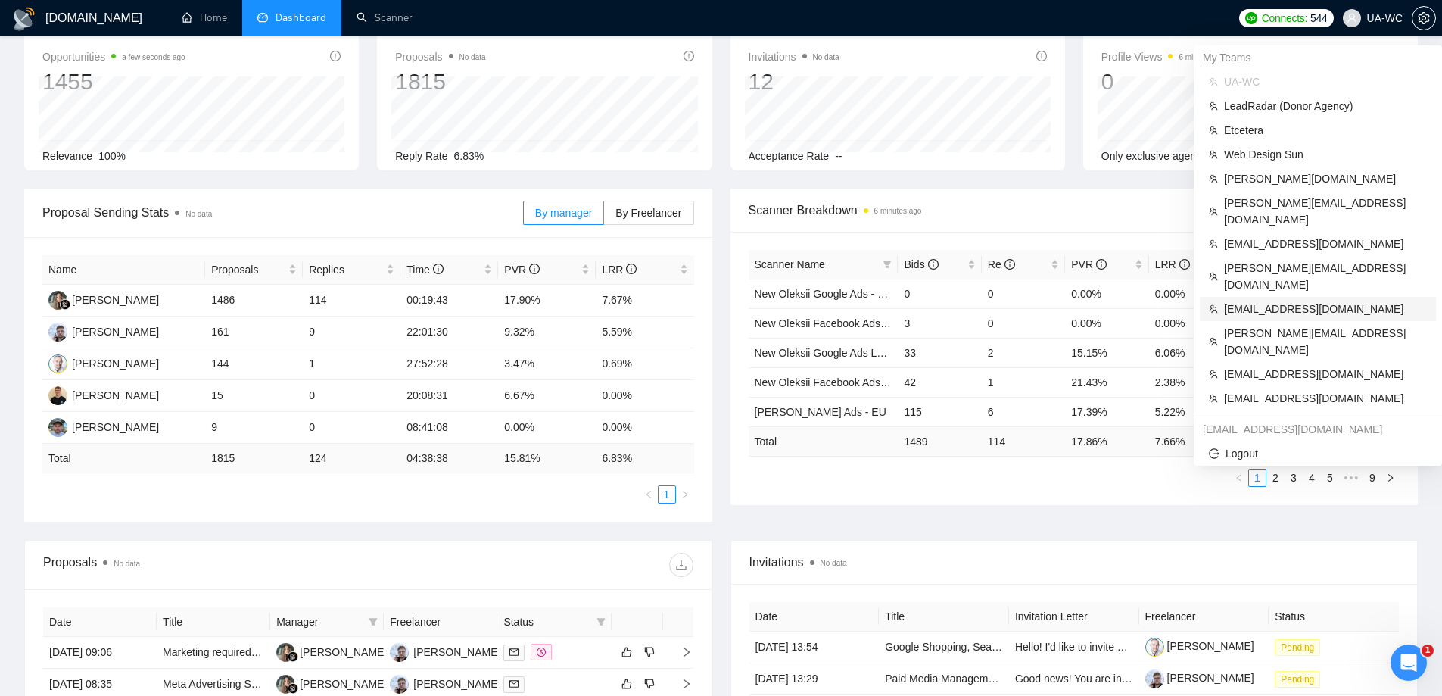
click at [1249, 301] on span "info@atlasium788.ca" at bounding box center [1325, 309] width 203 height 17
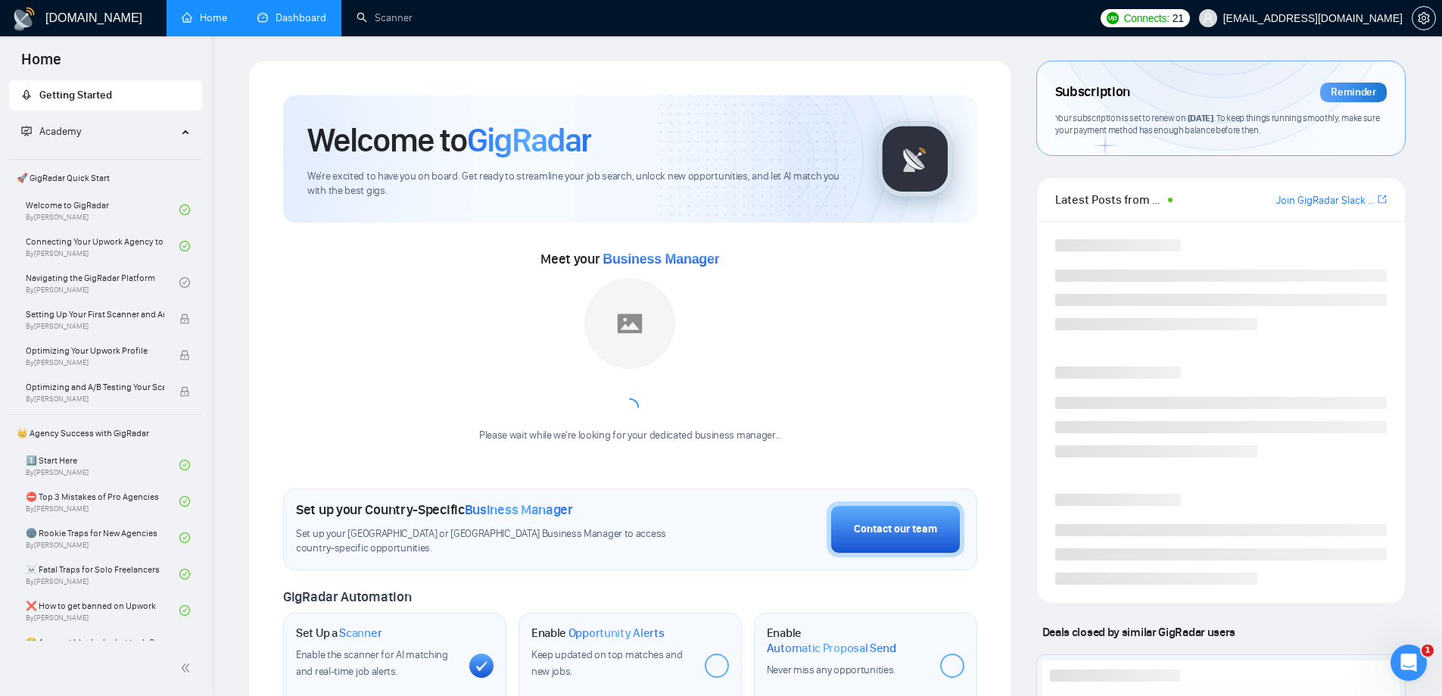
click at [305, 23] on link "Dashboard" at bounding box center [291, 17] width 69 height 13
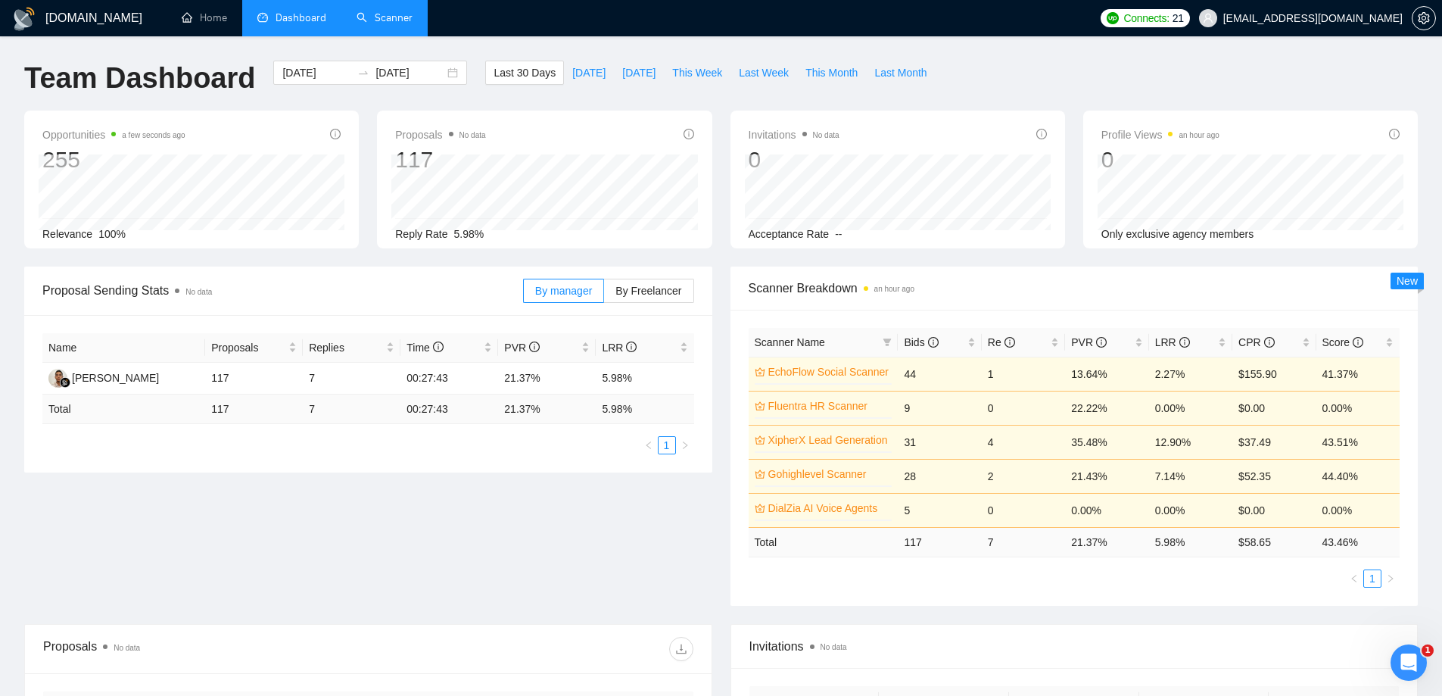
click at [404, 23] on link "Scanner" at bounding box center [385, 17] width 56 height 13
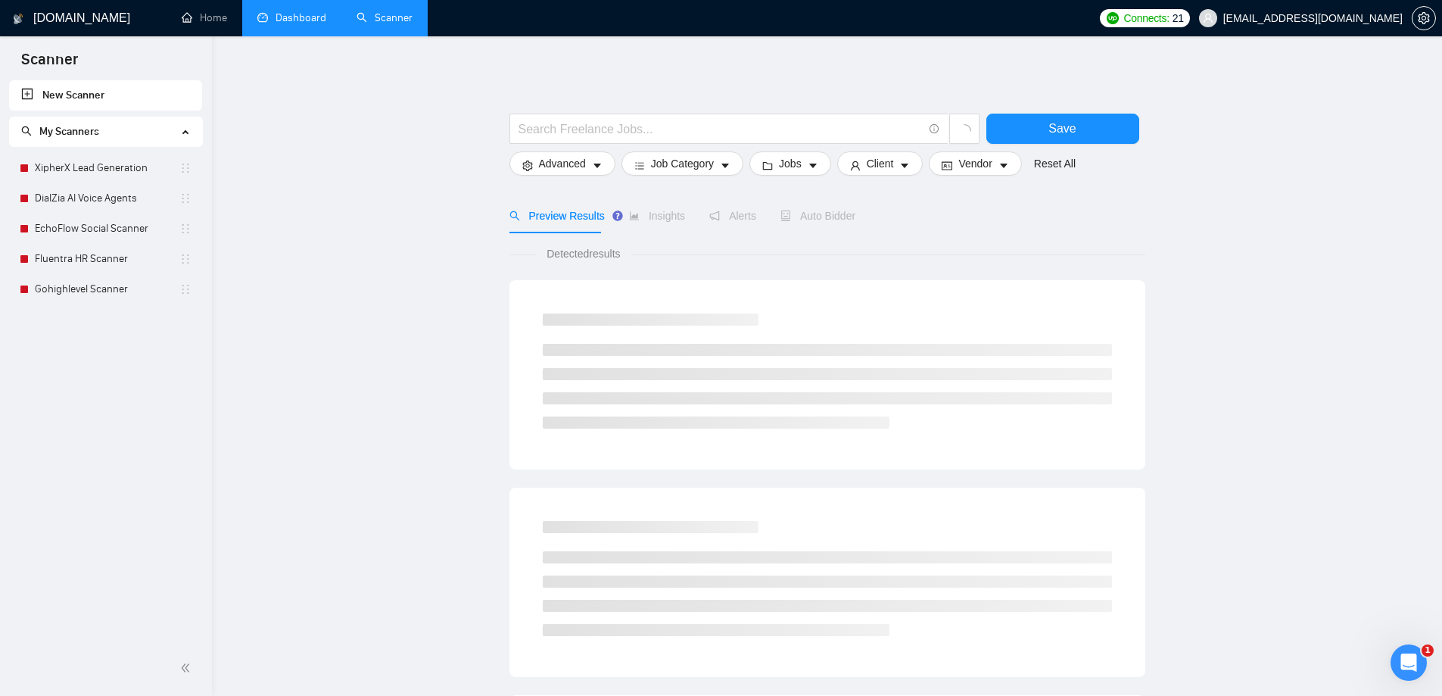
click at [311, 12] on link "Dashboard" at bounding box center [291, 17] width 69 height 13
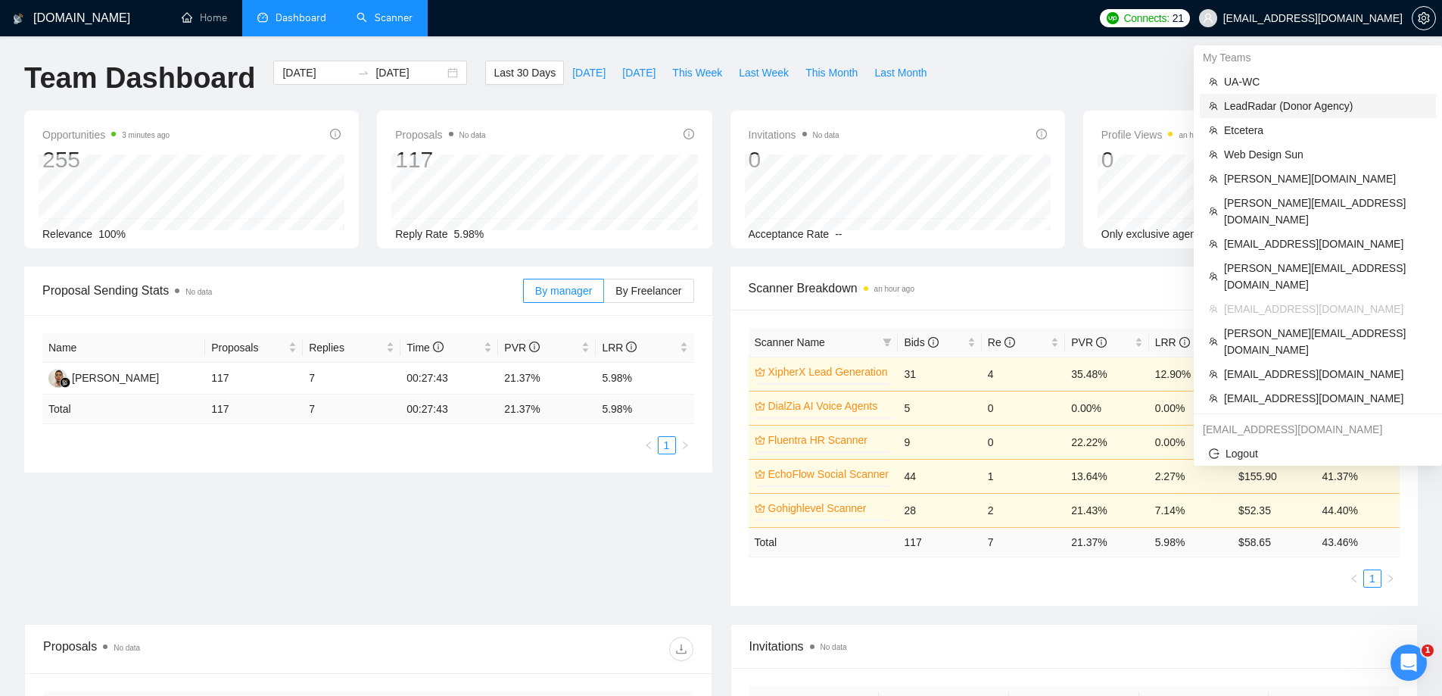
click at [1264, 106] on span "LeadRadar (Donor Agency)" at bounding box center [1325, 106] width 203 height 17
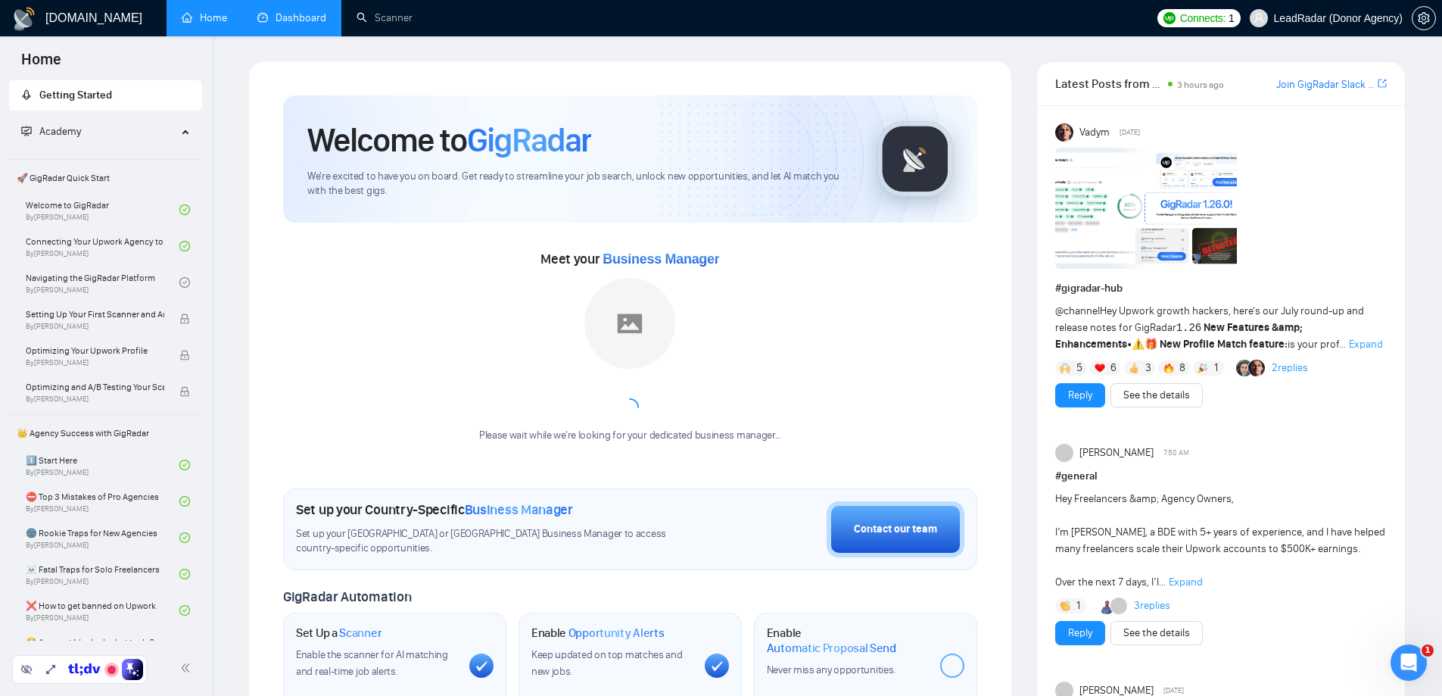
click at [301, 24] on link "Dashboard" at bounding box center [291, 17] width 69 height 13
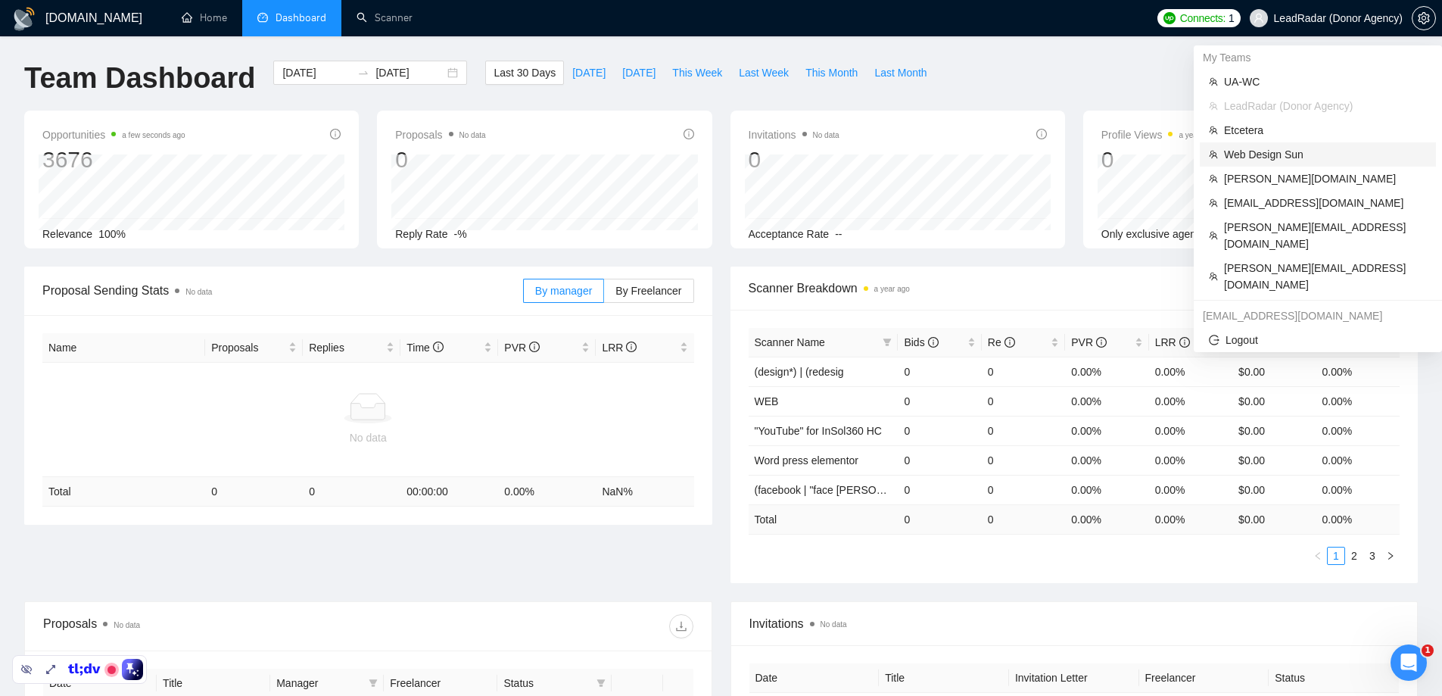
click at [1241, 151] on span "Web Design Sun" at bounding box center [1325, 154] width 203 height 17
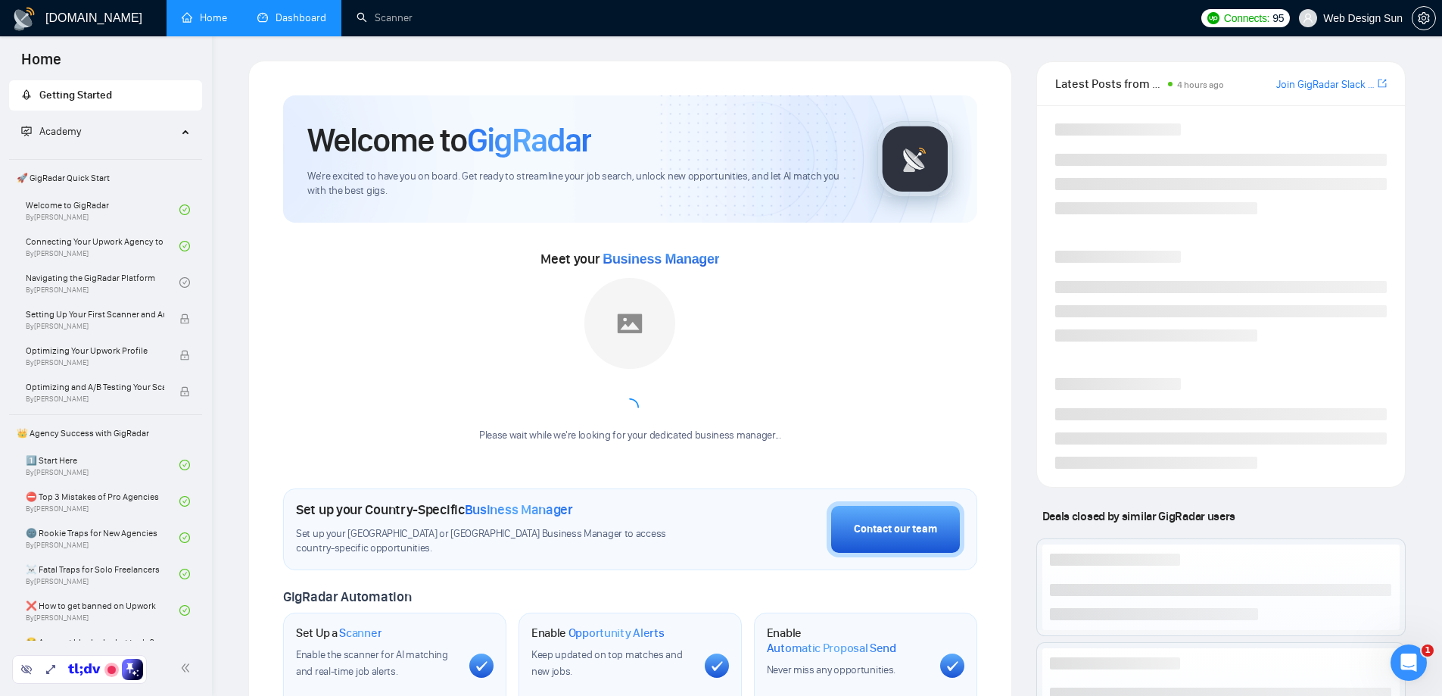
drag, startPoint x: 282, startPoint y: 22, endPoint x: 287, endPoint y: 36, distance: 14.6
click at [282, 22] on link "Dashboard" at bounding box center [291, 17] width 69 height 13
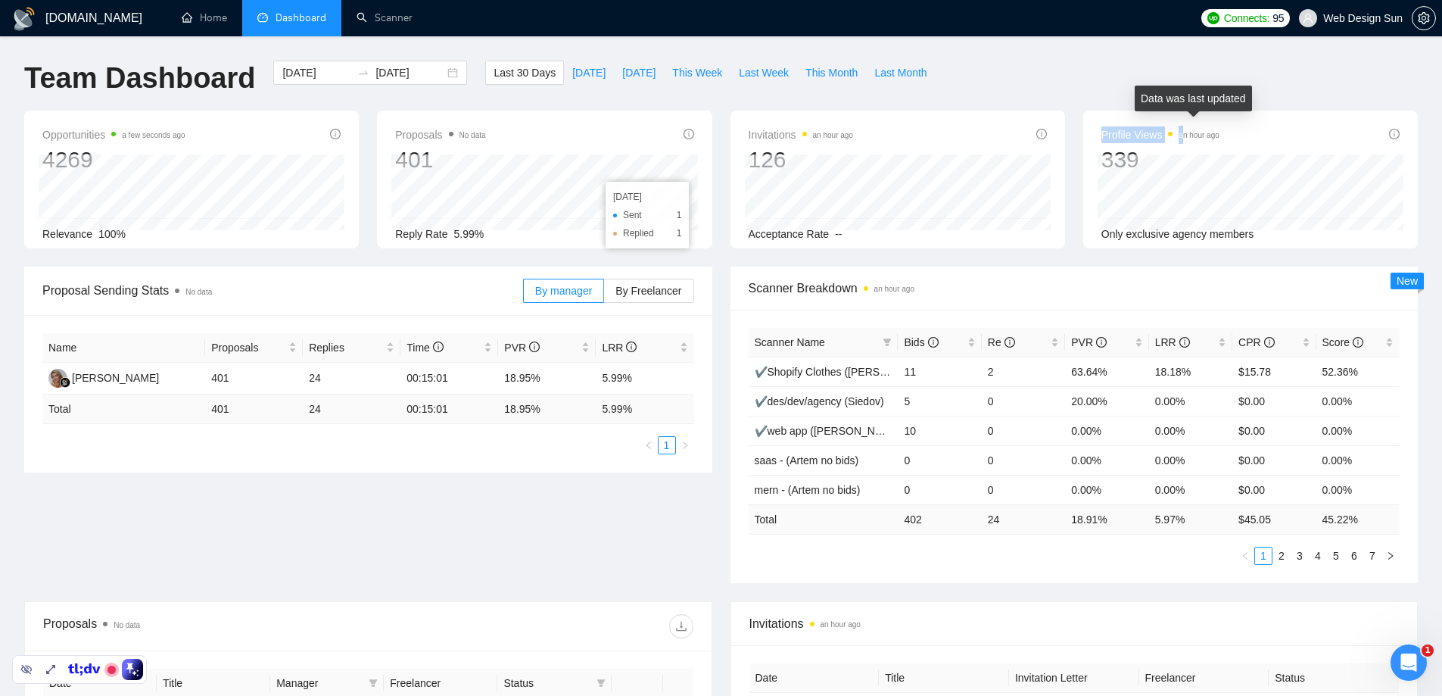
drag, startPoint x: 1230, startPoint y: 132, endPoint x: 1182, endPoint y: 137, distance: 48.7
click at [1182, 137] on div "Profile Views an hour ago 339" at bounding box center [1250, 150] width 298 height 48
click at [1217, 142] on div "Profile Views an hour ago 339" at bounding box center [1250, 150] width 298 height 48
